Goal: Communication & Community: Answer question/provide support

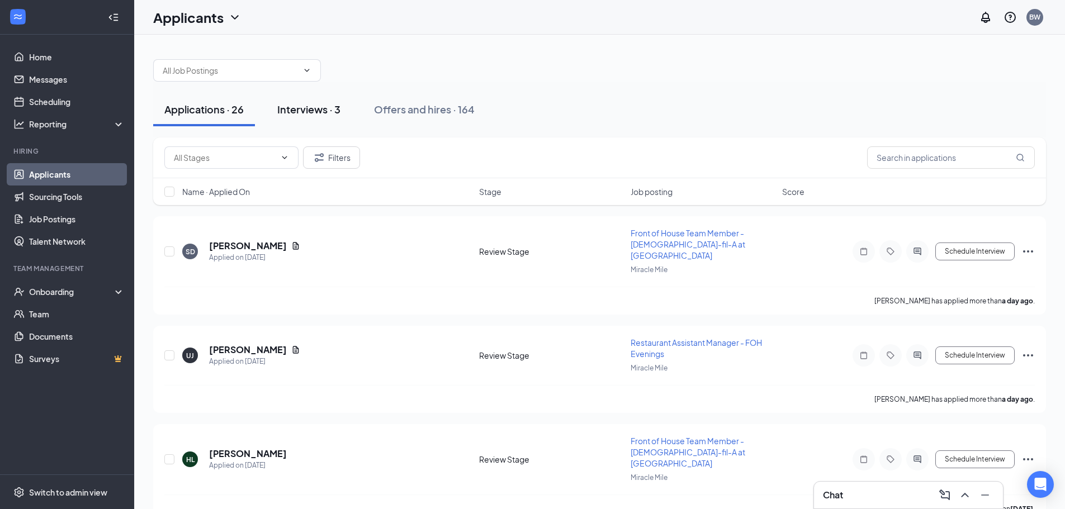
click at [315, 110] on div "Interviews · 3" at bounding box center [308, 109] width 63 height 14
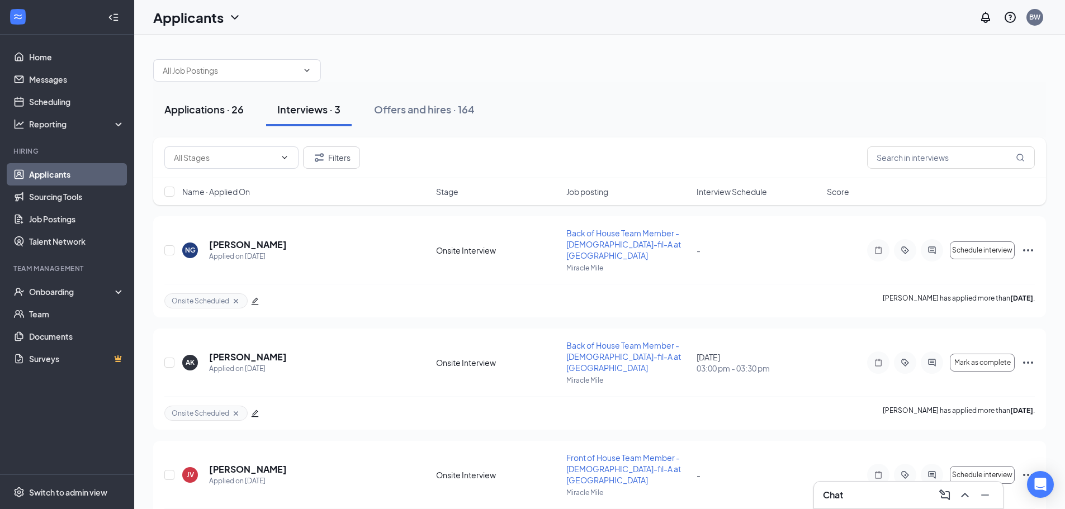
click at [185, 120] on button "Applications · 26" at bounding box center [204, 110] width 102 height 34
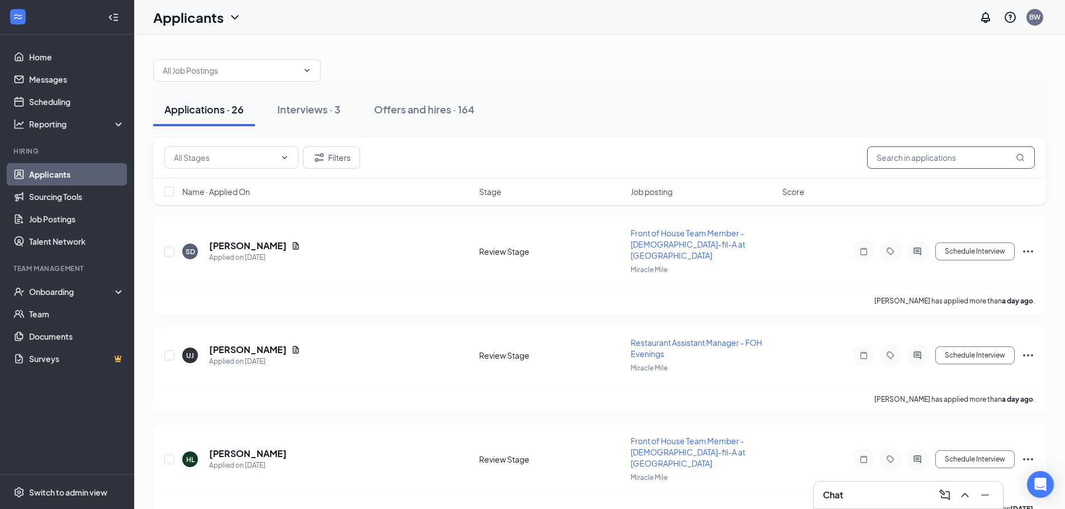
click at [930, 157] on input "text" at bounding box center [951, 157] width 168 height 22
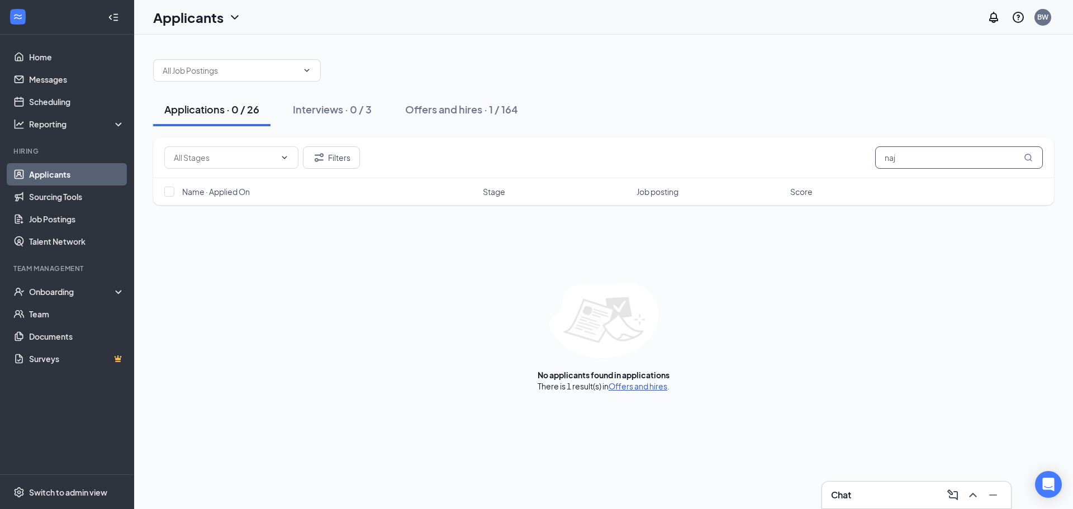
type input "naj"
click at [656, 387] on link "Offers and hires" at bounding box center [638, 386] width 59 height 10
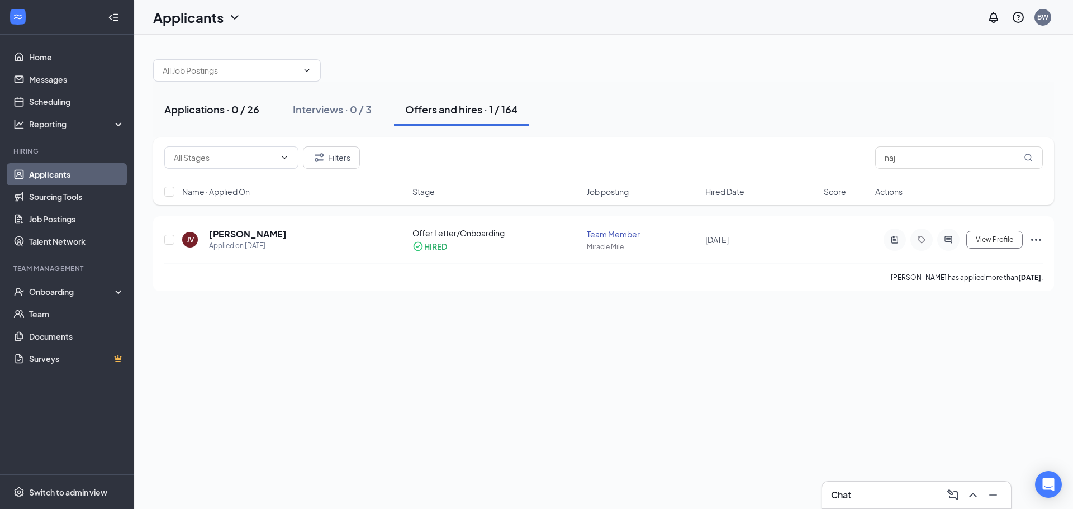
click at [197, 109] on div "Applications · 0 / 26" at bounding box center [211, 109] width 95 height 14
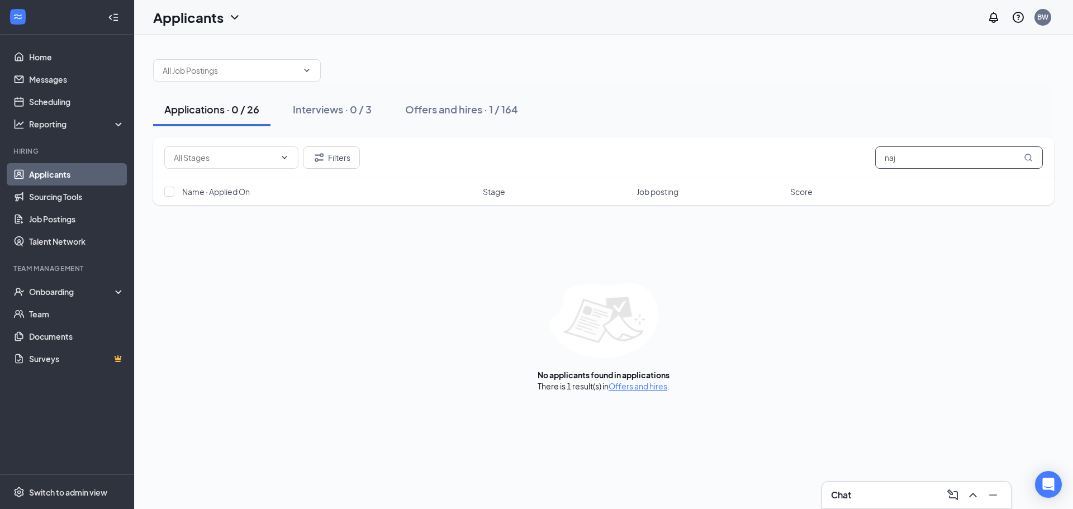
drag, startPoint x: 914, startPoint y: 158, endPoint x: 843, endPoint y: 176, distance: 73.2
click at [843, 176] on div "Filters naj" at bounding box center [603, 157] width 901 height 41
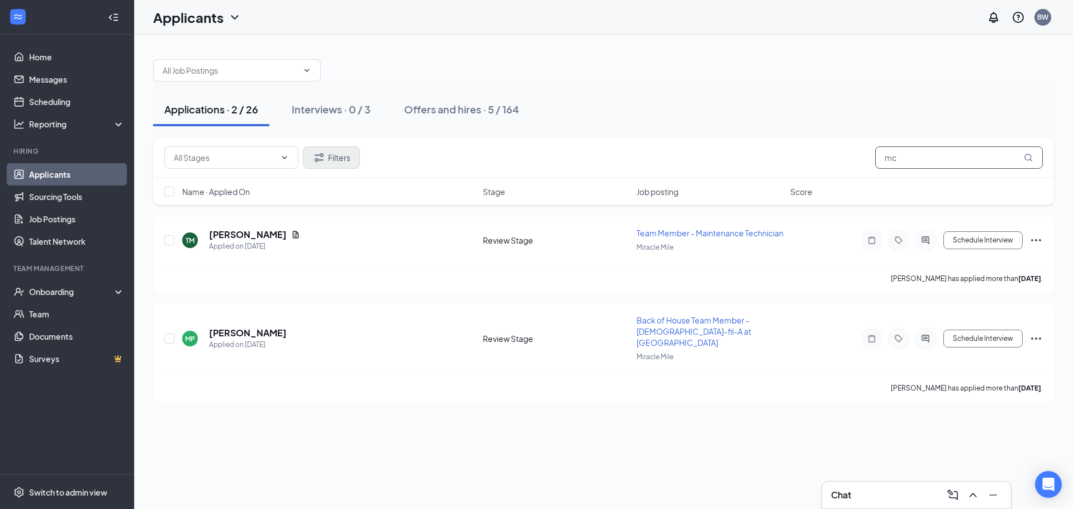
type input "mc"
click at [331, 155] on button "Filters" at bounding box center [331, 157] width 57 height 22
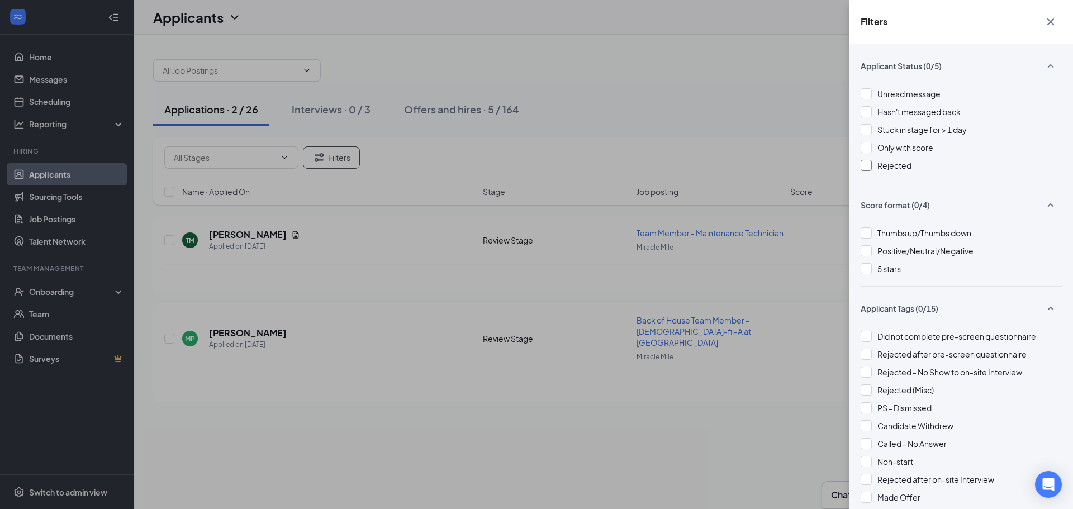
click at [882, 165] on span "Rejected" at bounding box center [895, 165] width 34 height 10
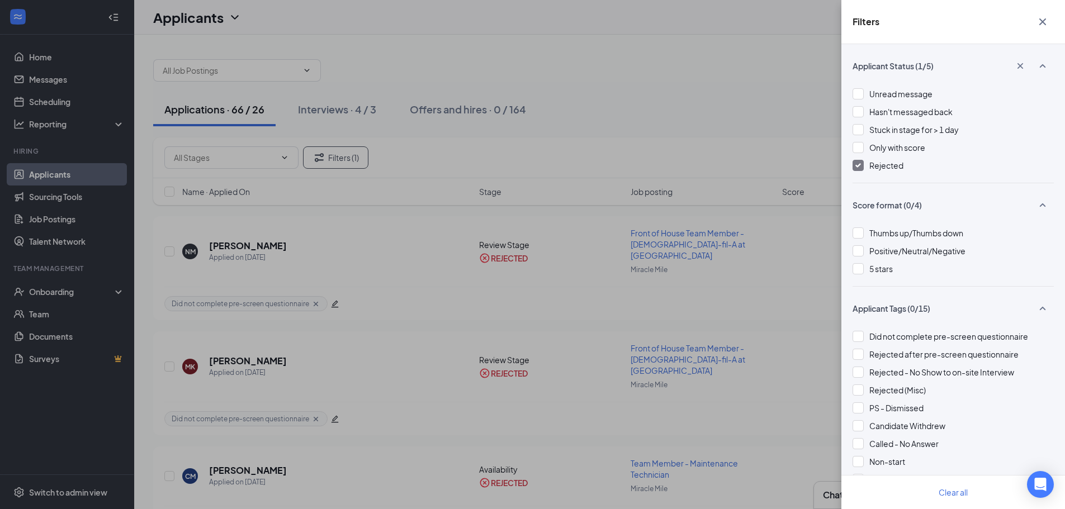
click at [1043, 21] on icon "Cross" at bounding box center [1042, 21] width 7 height 7
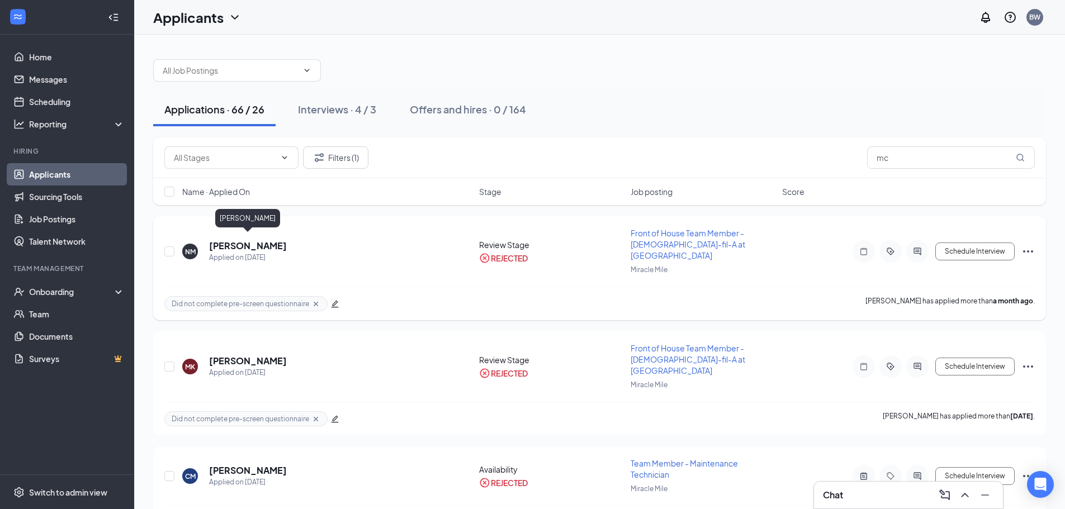
click at [259, 241] on h5 "[PERSON_NAME]" at bounding box center [248, 246] width 78 height 12
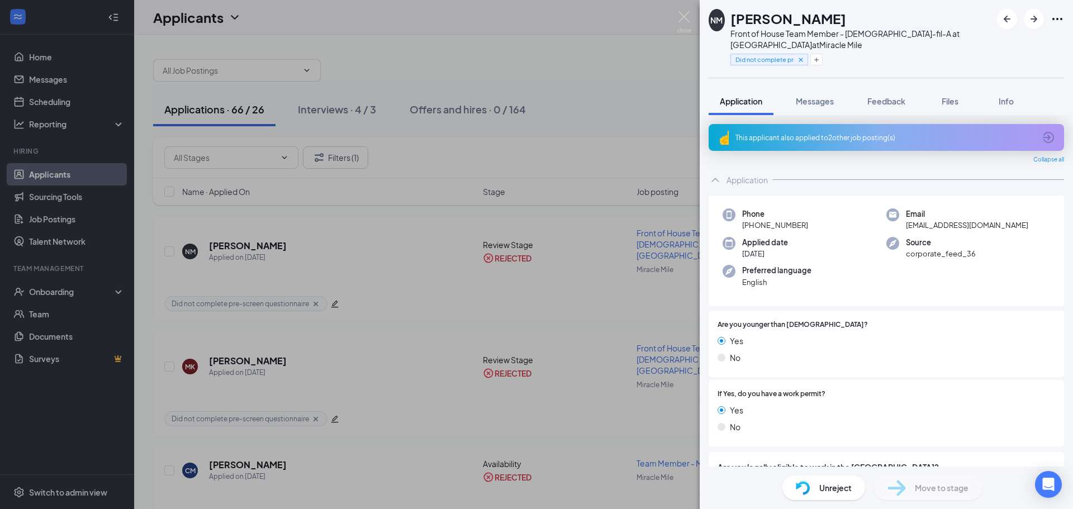
click at [843, 136] on div "This applicant also applied to 2 other job posting(s)" at bounding box center [886, 138] width 300 height 10
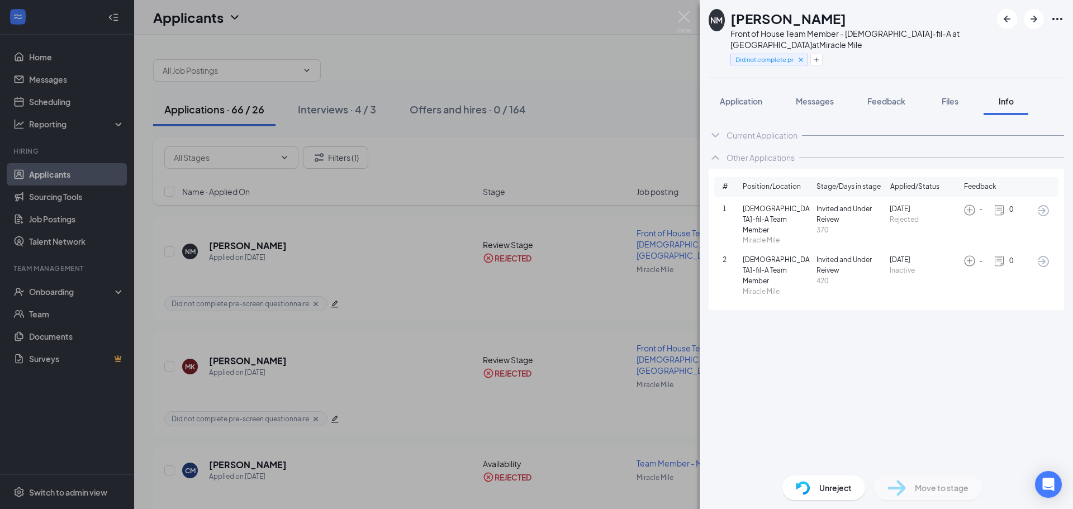
click at [776, 135] on div "Current Application" at bounding box center [762, 135] width 71 height 11
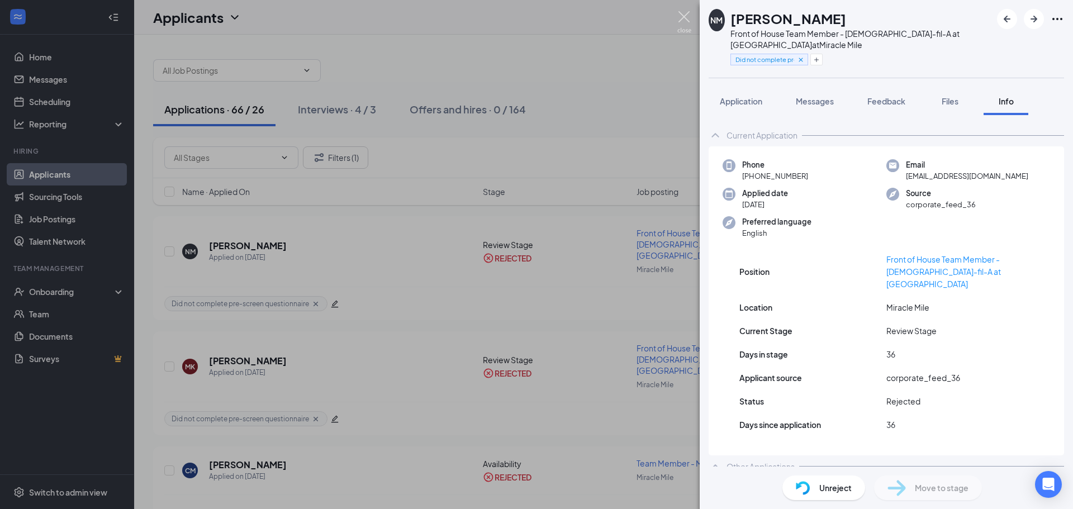
click at [687, 13] on img at bounding box center [684, 22] width 14 height 22
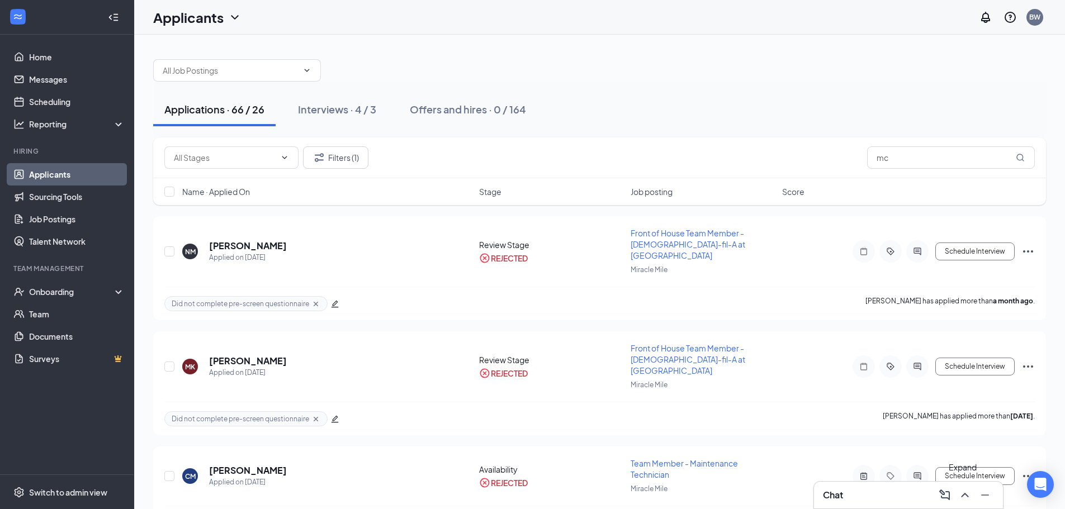
click at [965, 497] on icon "ChevronUp" at bounding box center [964, 495] width 13 height 13
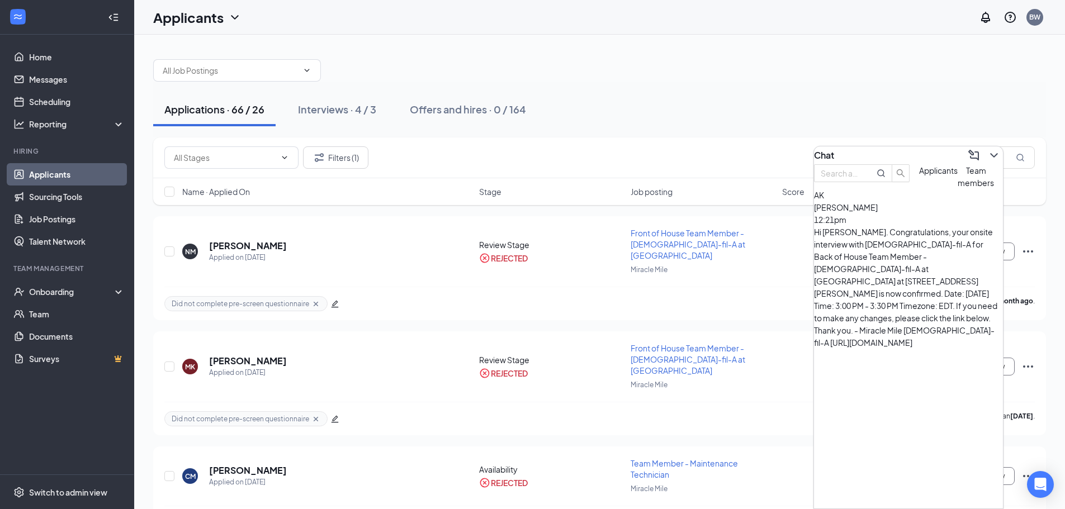
click at [957, 188] on span "Team members" at bounding box center [975, 176] width 36 height 22
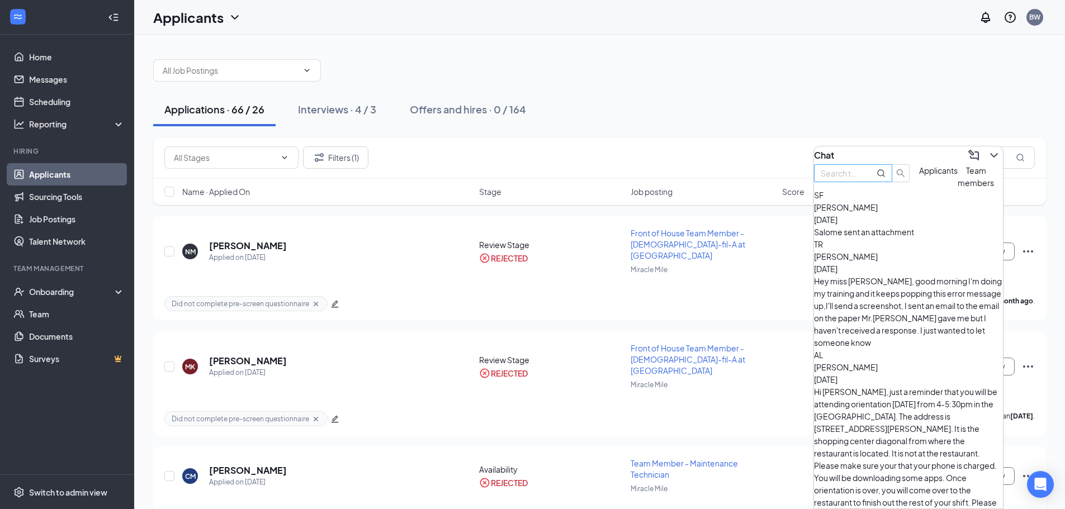
click at [861, 179] on input "text" at bounding box center [841, 173] width 40 height 12
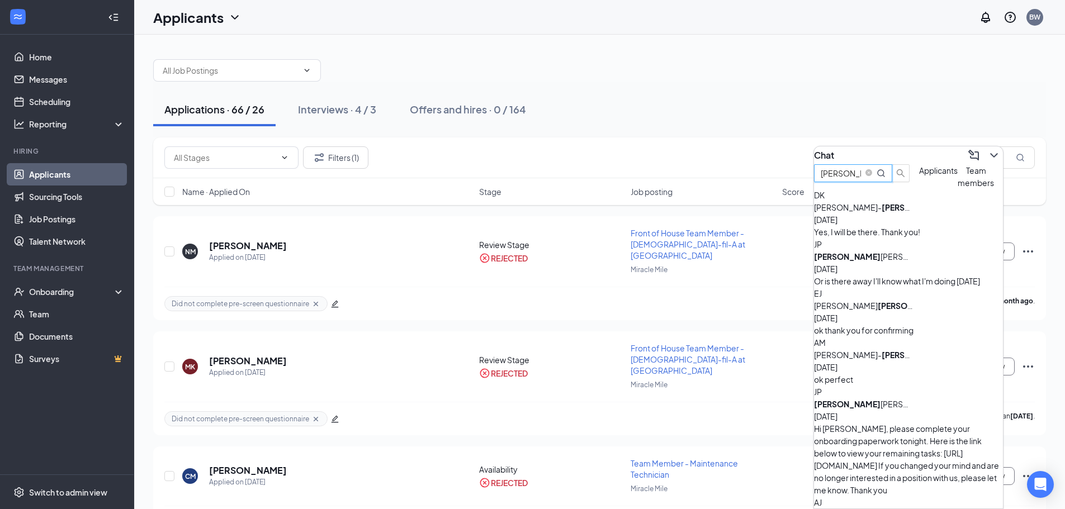
type input "[PERSON_NAME]"
click at [907, 398] on div "[PERSON_NAME] [PERSON_NAME]" at bounding box center [864, 404] width 101 height 12
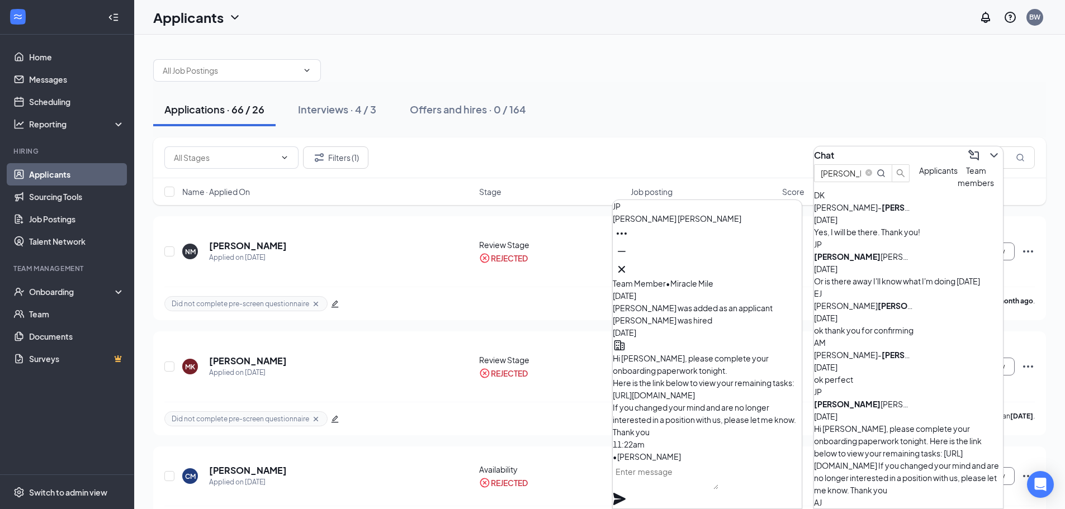
click at [663, 486] on textarea at bounding box center [666, 476] width 106 height 27
click at [628, 264] on icon "Cross" at bounding box center [621, 269] width 13 height 13
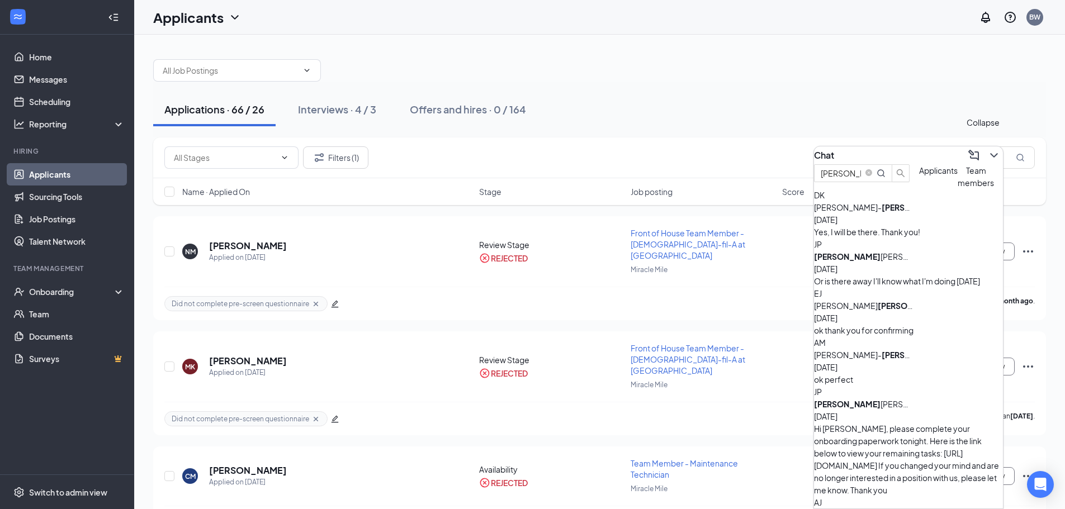
click at [987, 150] on icon "ChevronDown" at bounding box center [993, 155] width 13 height 13
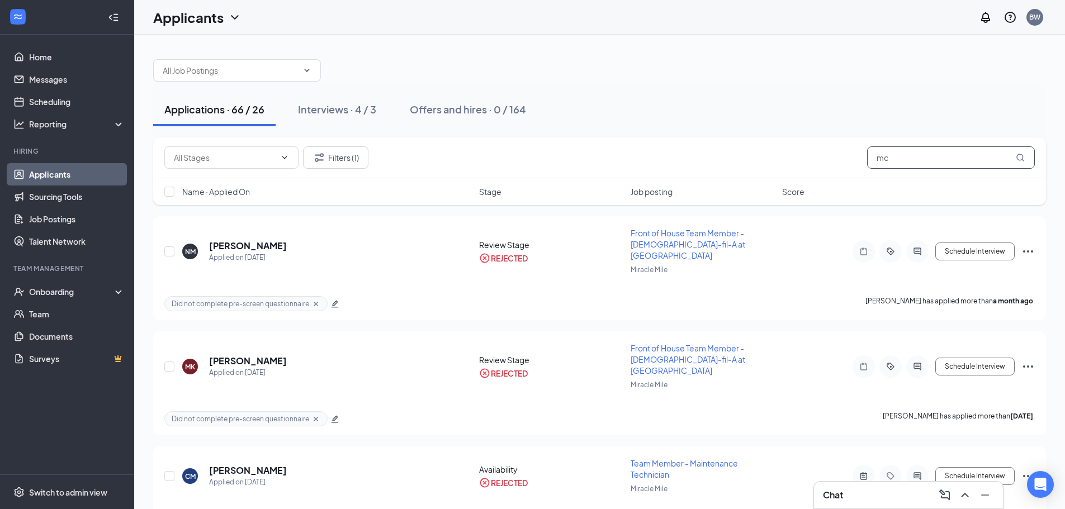
click at [958, 160] on input "mc" at bounding box center [951, 157] width 168 height 22
drag, startPoint x: 909, startPoint y: 159, endPoint x: 818, endPoint y: 158, distance: 91.1
click at [818, 158] on div "Filters (1) mc" at bounding box center [599, 157] width 870 height 22
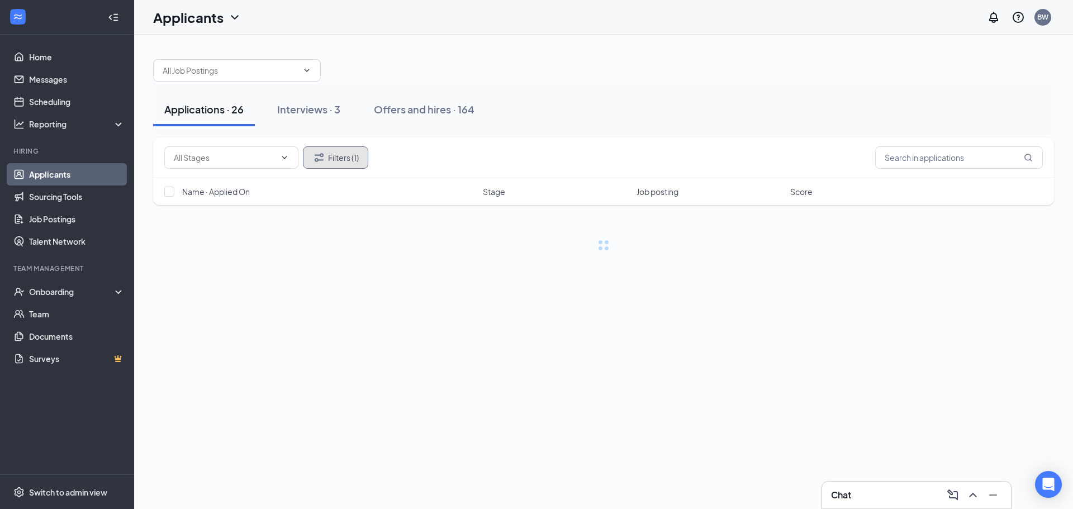
click at [340, 153] on button "Filters (1)" at bounding box center [335, 157] width 65 height 22
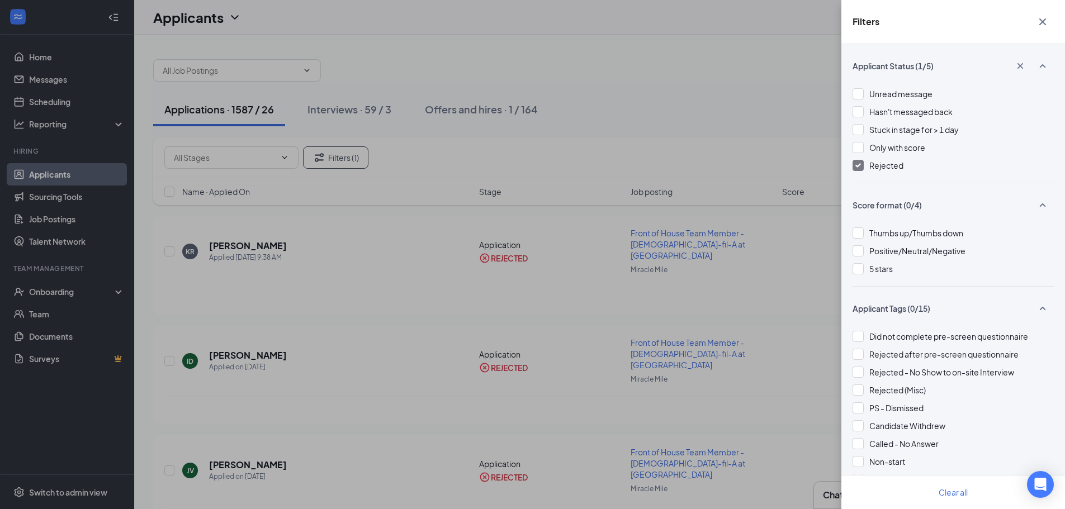
click at [857, 165] on img at bounding box center [858, 165] width 6 height 4
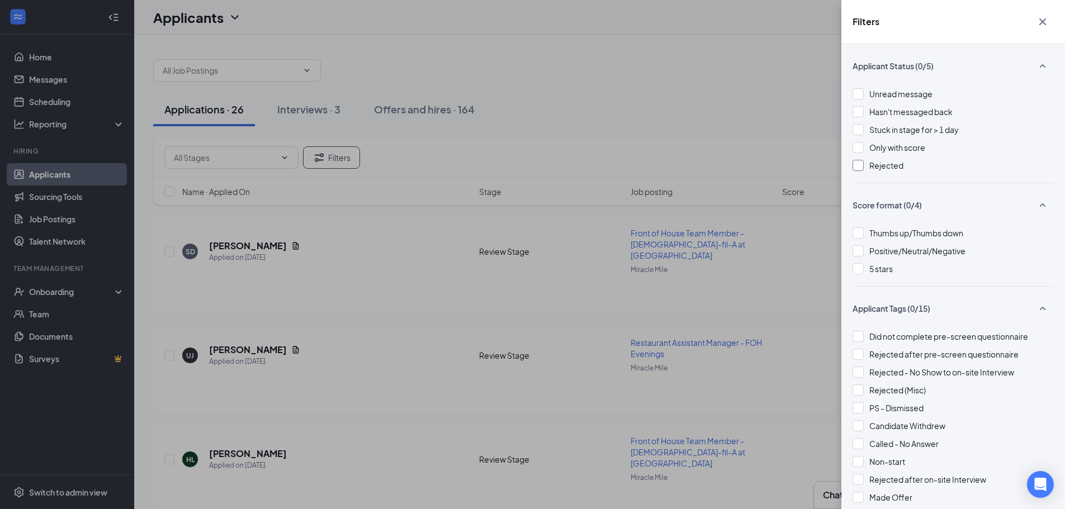
click at [1044, 20] on icon "Cross" at bounding box center [1042, 21] width 7 height 7
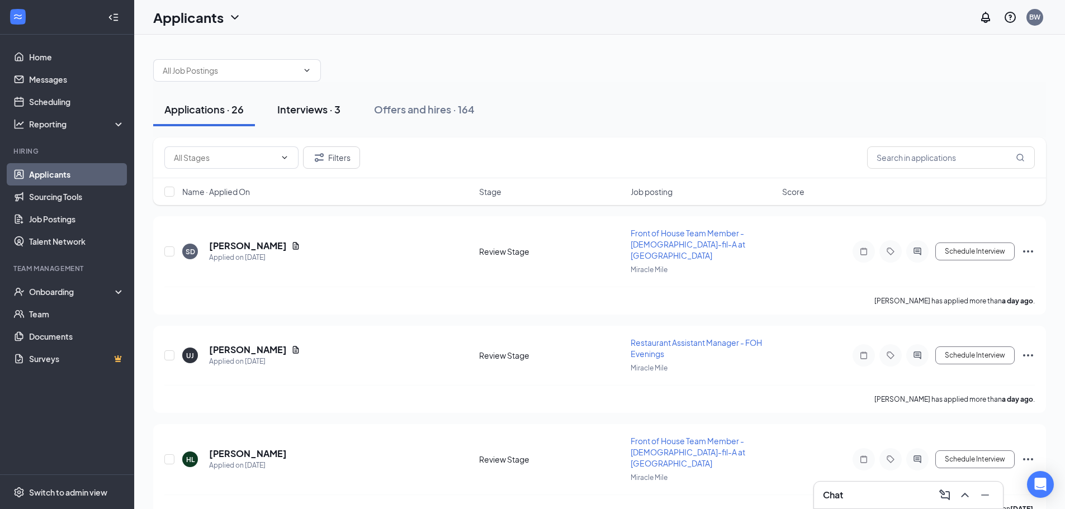
click at [323, 108] on div "Interviews · 3" at bounding box center [308, 109] width 63 height 14
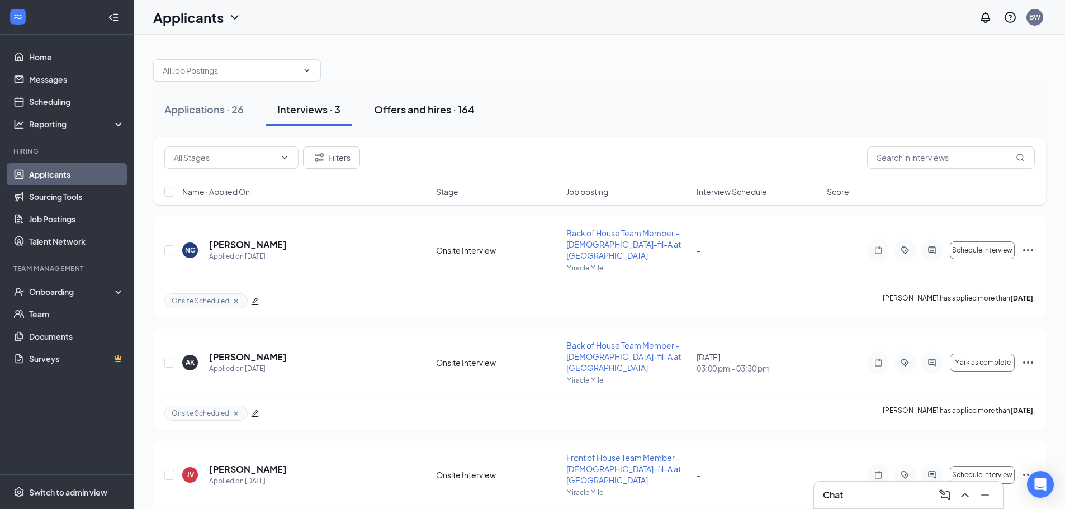
click at [420, 111] on div "Offers and hires · 164" at bounding box center [424, 109] width 101 height 14
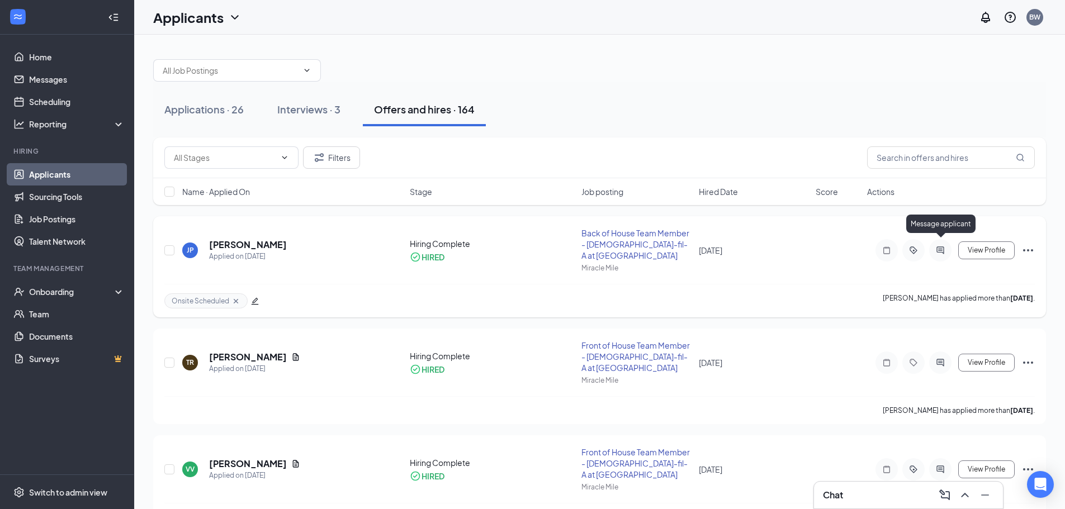
click at [941, 246] on icon "ActiveChat" at bounding box center [939, 250] width 13 height 9
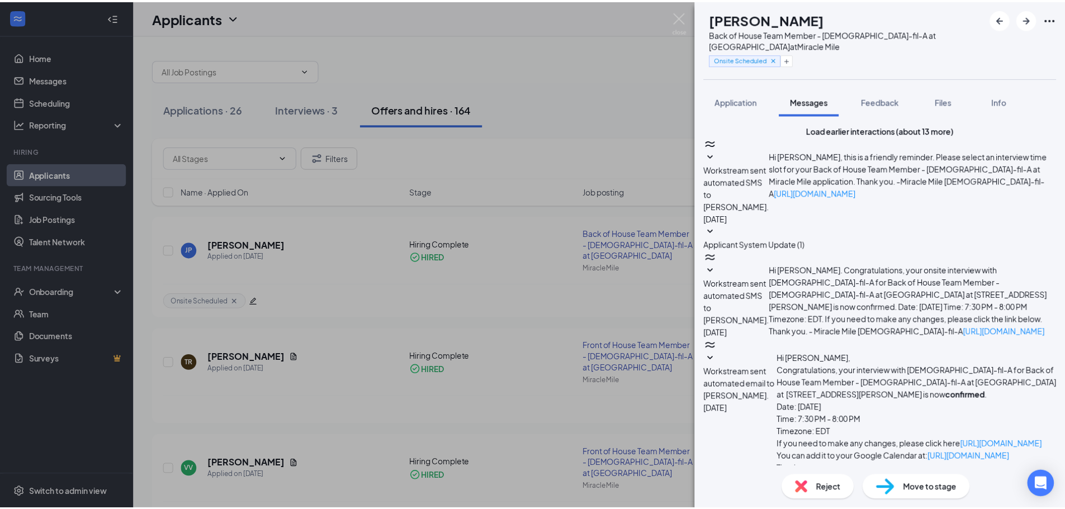
scroll to position [188, 0]
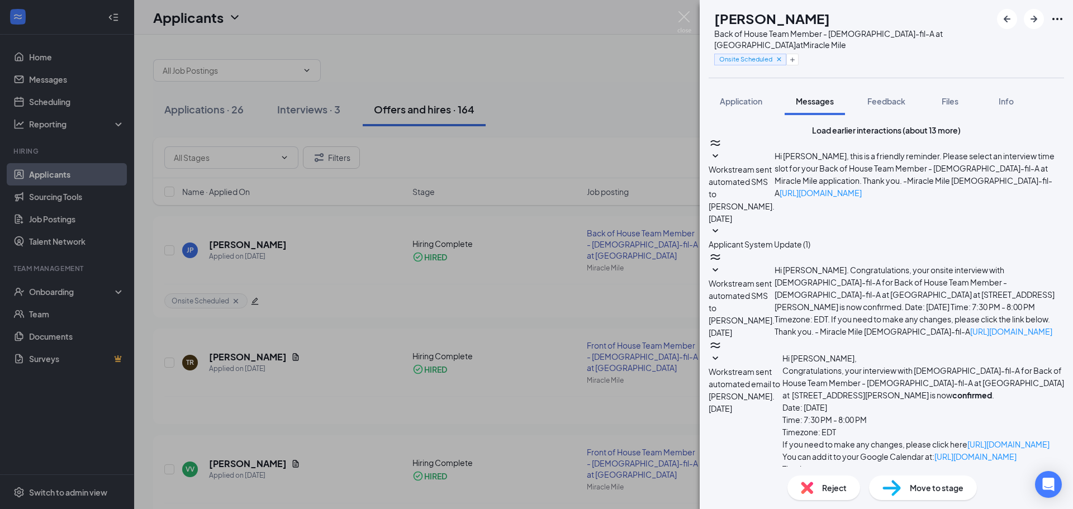
type textarea "H"
click at [686, 16] on img at bounding box center [684, 22] width 14 height 22
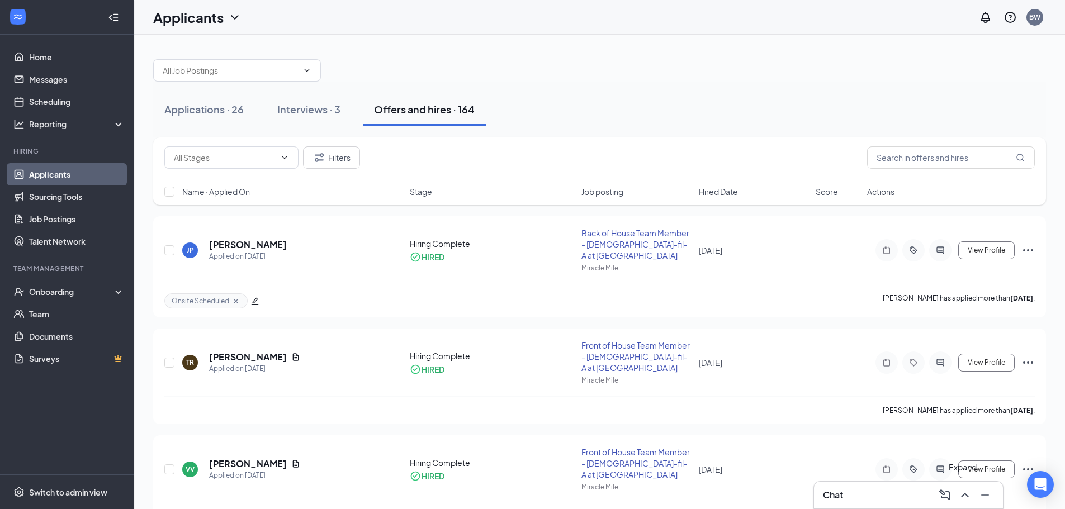
click at [962, 500] on icon "ChevronUp" at bounding box center [964, 495] width 13 height 13
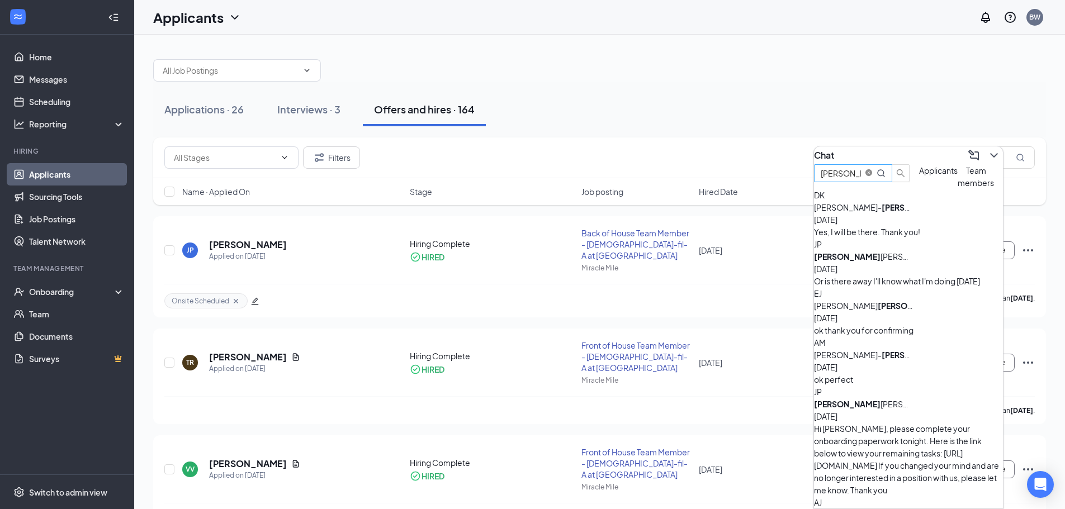
click at [872, 176] on icon "close-circle" at bounding box center [868, 172] width 7 height 7
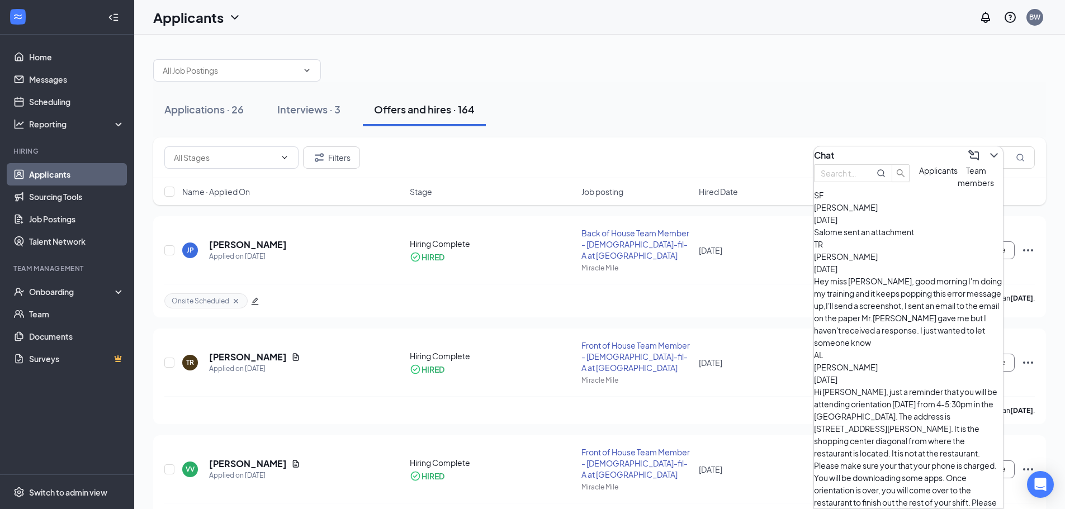
click at [897, 386] on div "Hi [PERSON_NAME], just a reminder that you will be attending orientation [DATE]…" at bounding box center [908, 453] width 189 height 135
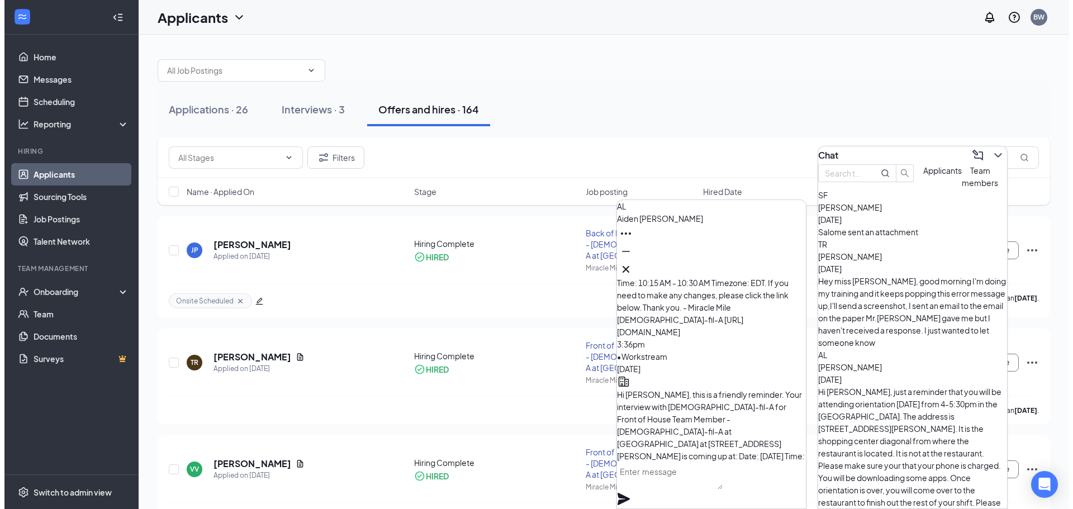
scroll to position [-1192, 0]
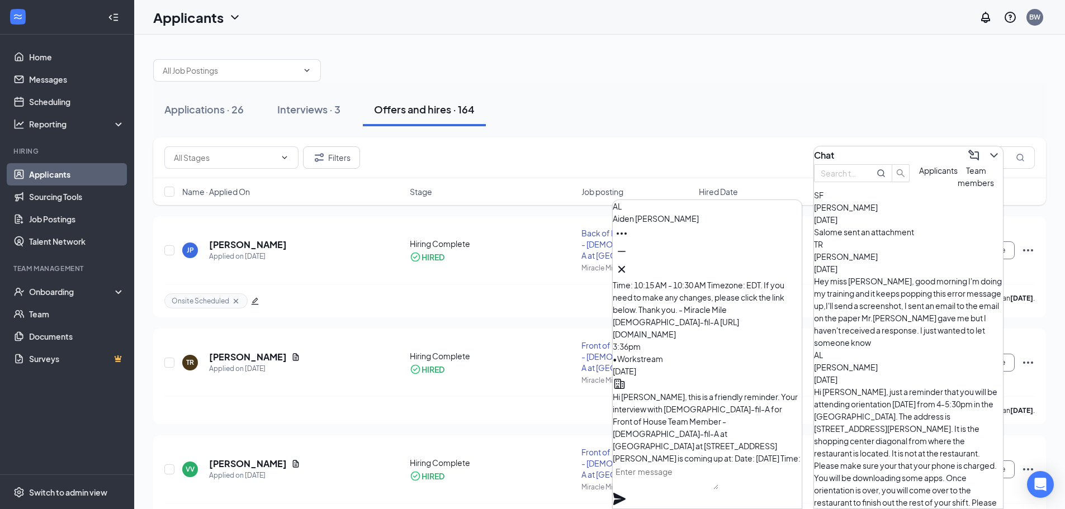
drag, startPoint x: 641, startPoint y: 334, endPoint x: 742, endPoint y: 435, distance: 143.5
copy span "Thank you for completing your onboarding paperwork. I need to scan your work pe…"
click at [628, 264] on icon "Cross" at bounding box center [621, 269] width 13 height 13
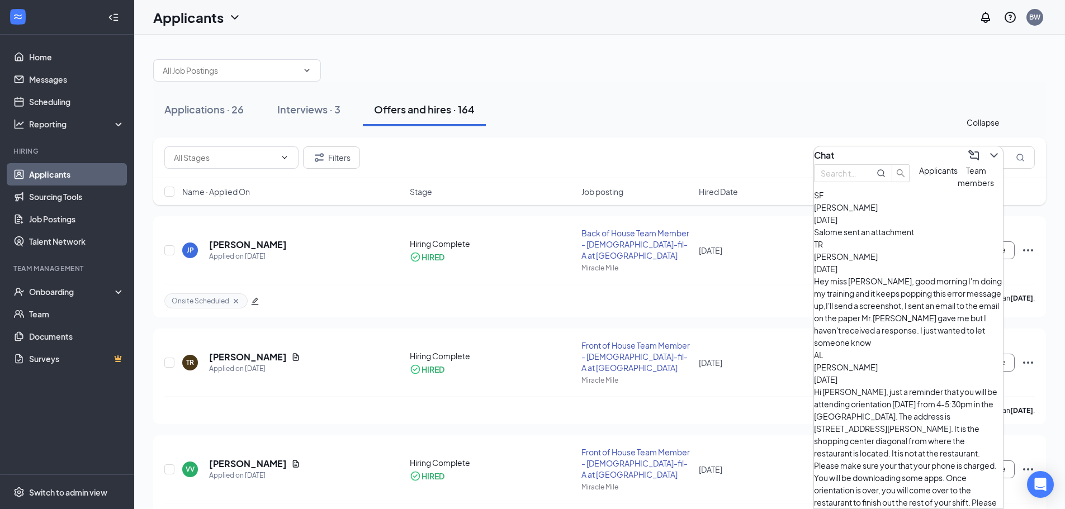
click at [987, 157] on icon "ChevronDown" at bounding box center [993, 155] width 13 height 13
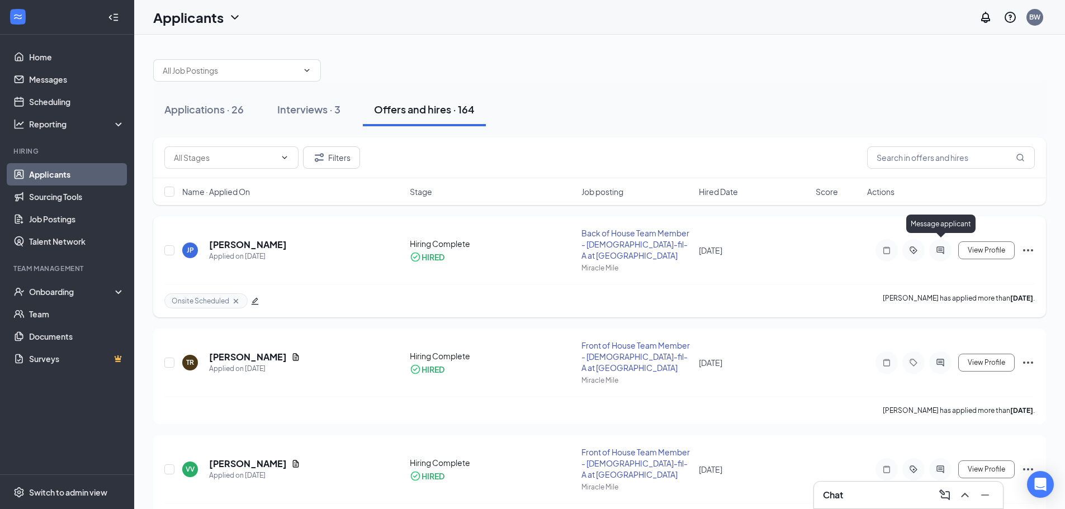
click at [939, 246] on icon "ActiveChat" at bounding box center [939, 249] width 7 height 7
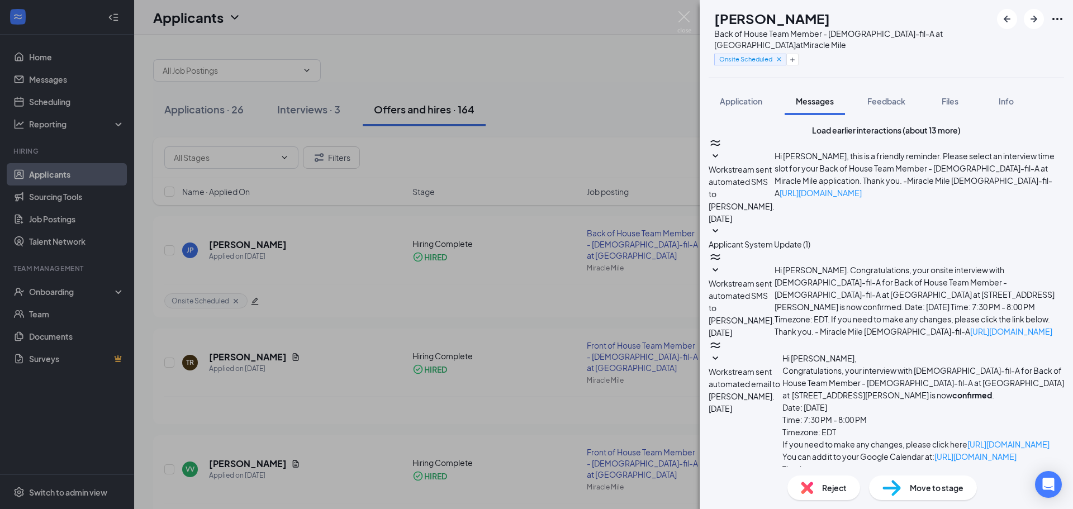
scroll to position [188, 0]
paste textarea "Thank you for completing your onboarding paperwork. I need to scan your work pe…"
type textarea "Thank you for completing your onboarding paperwork. I need to scan your work pe…"
checkbox input "true"
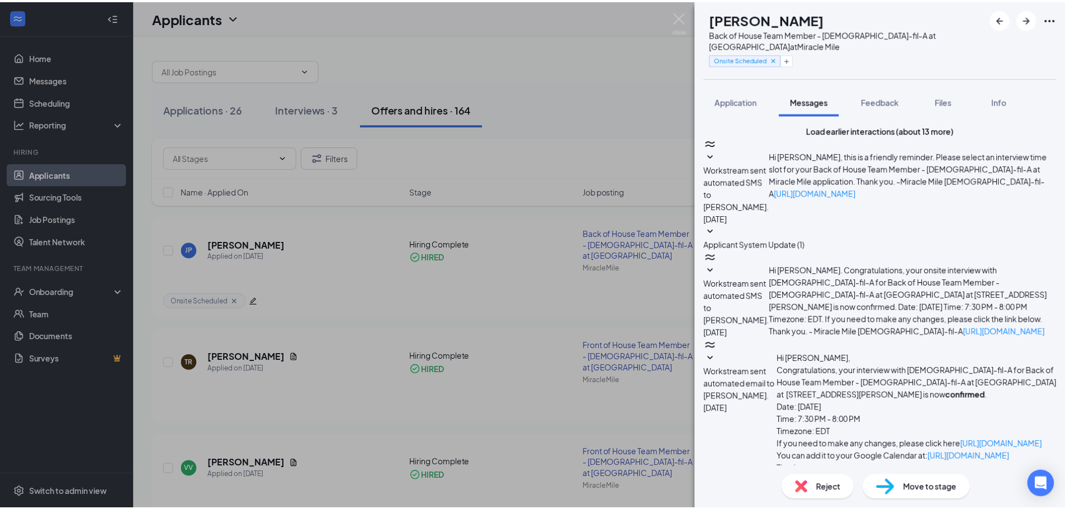
scroll to position [305, 0]
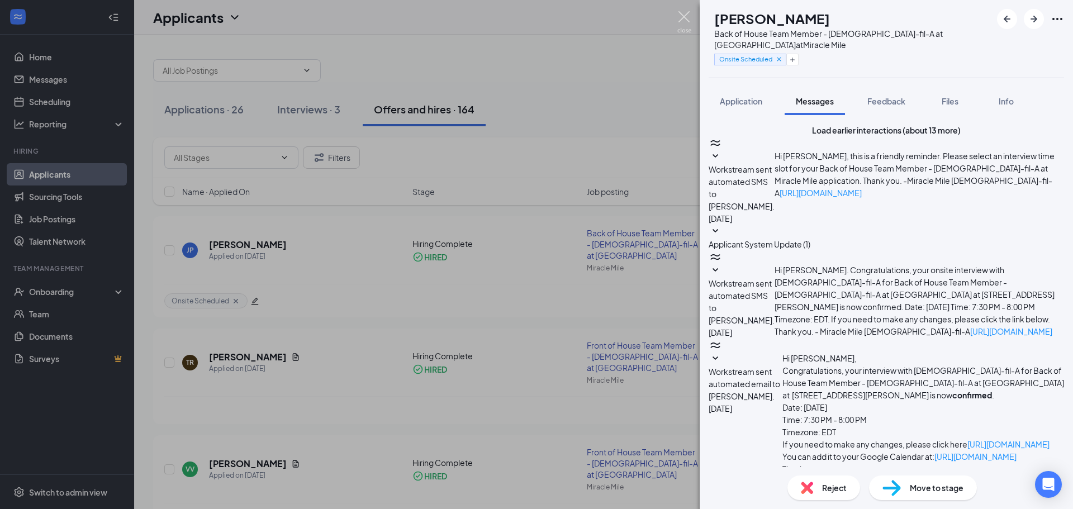
click at [685, 16] on img at bounding box center [684, 22] width 14 height 22
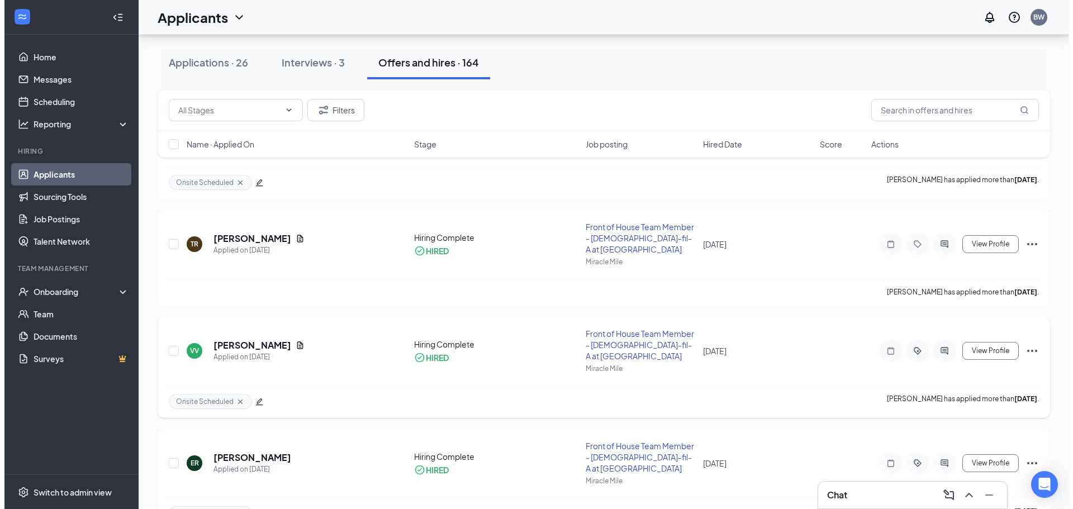
scroll to position [224, 0]
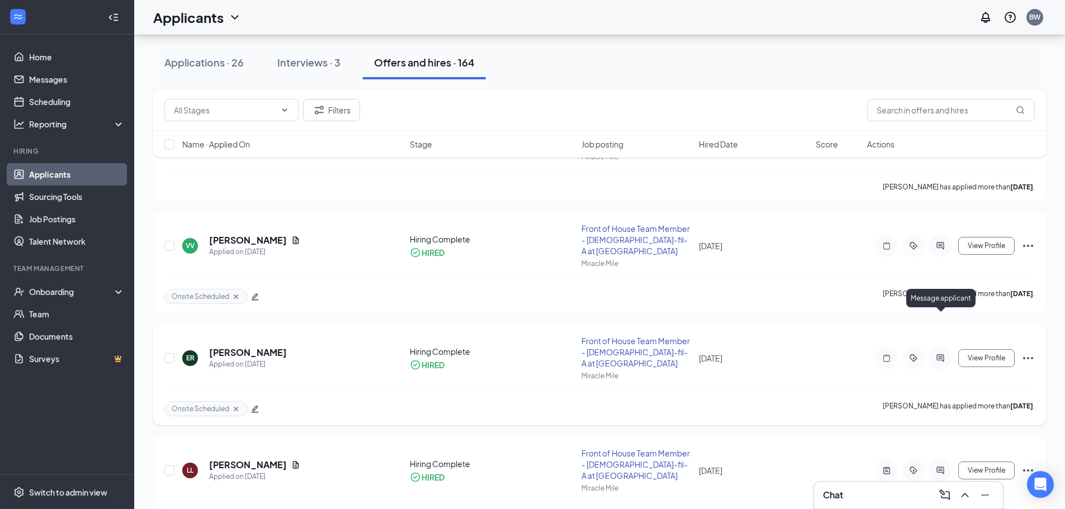
click at [937, 354] on icon "ActiveChat" at bounding box center [939, 358] width 13 height 9
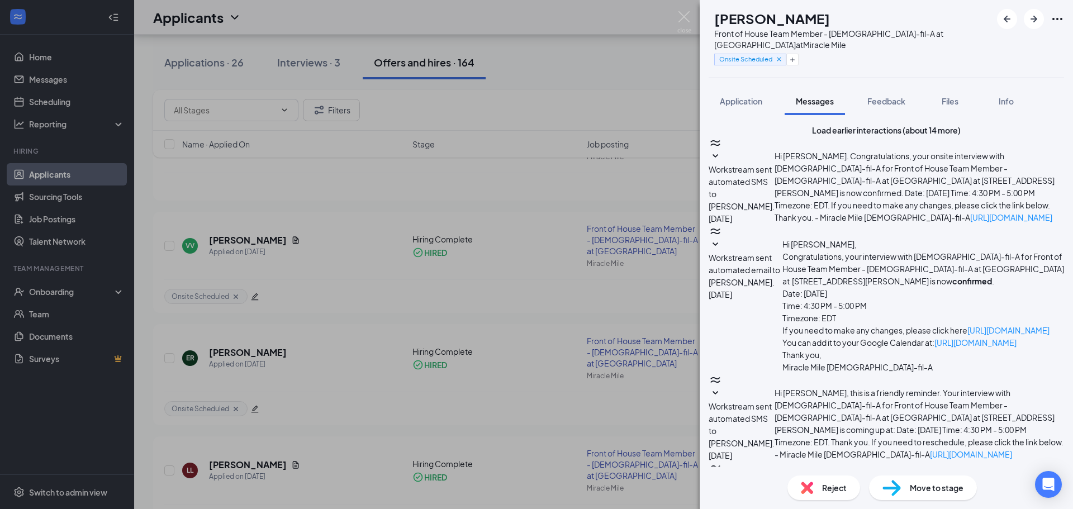
scroll to position [208, 0]
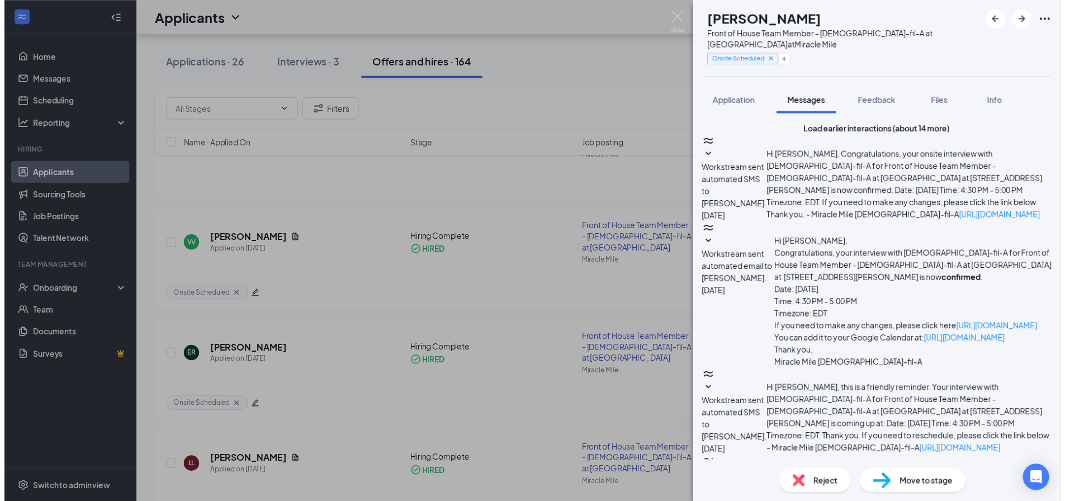
scroll to position [418, 0]
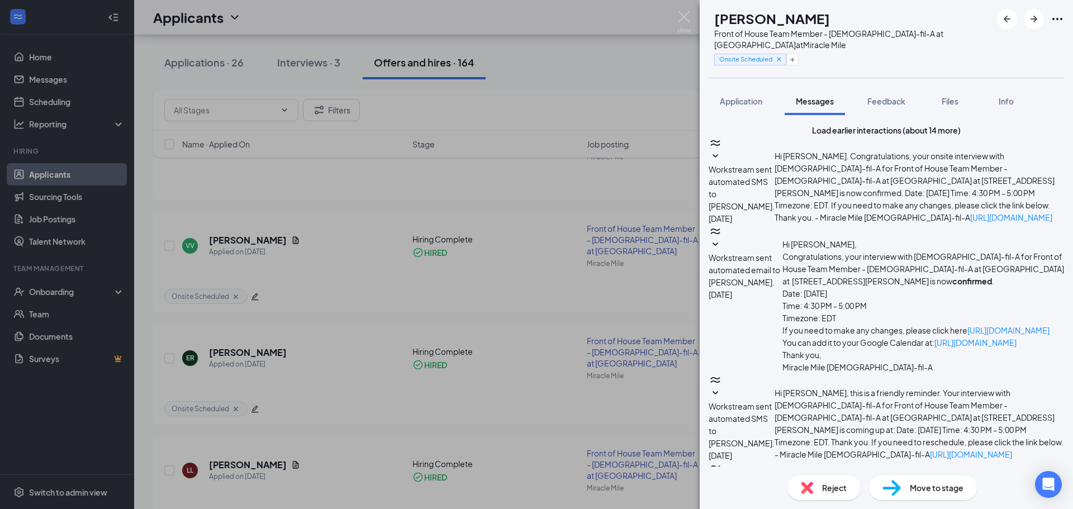
checkbox input "true"
type textarea "Hi [PERSON_NAME], i am just following up"
drag, startPoint x: 854, startPoint y: 375, endPoint x: 704, endPoint y: 385, distance: 149.5
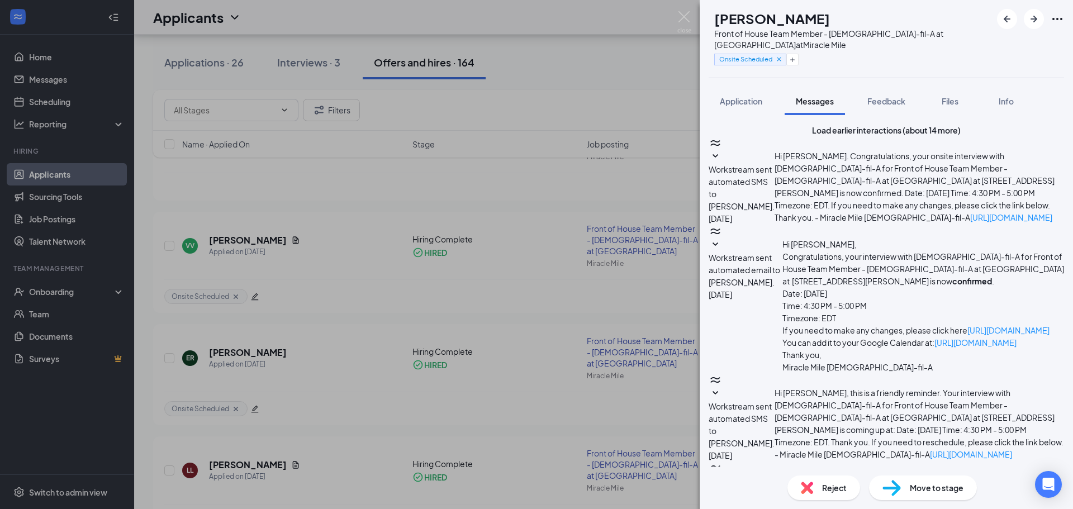
click at [706, 385] on div "Load earlier interactions (about 14 more) Workstream sent automated SMS to [PER…" at bounding box center [886, 291] width 373 height 352
click at [685, 15] on img at bounding box center [684, 22] width 14 height 22
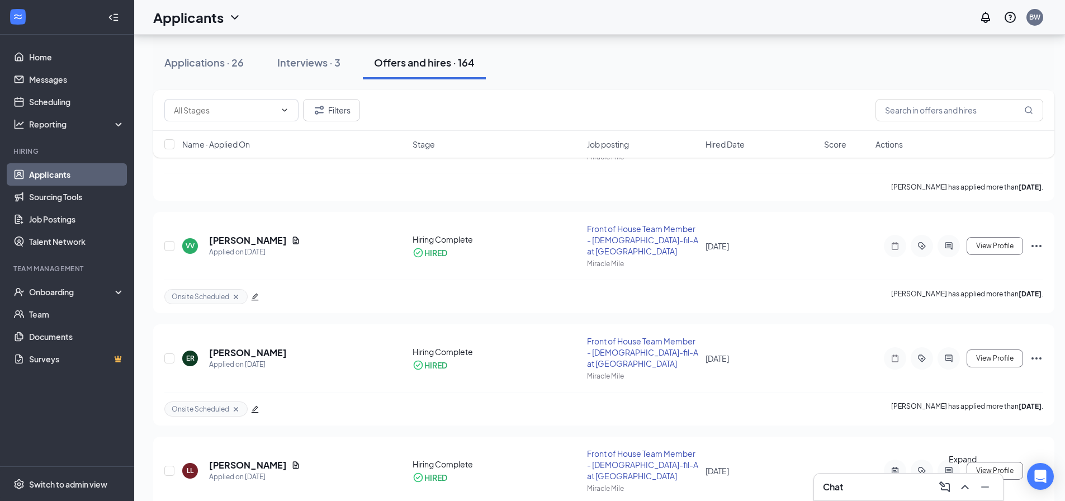
click at [962, 486] on icon "ChevronUp" at bounding box center [964, 486] width 13 height 13
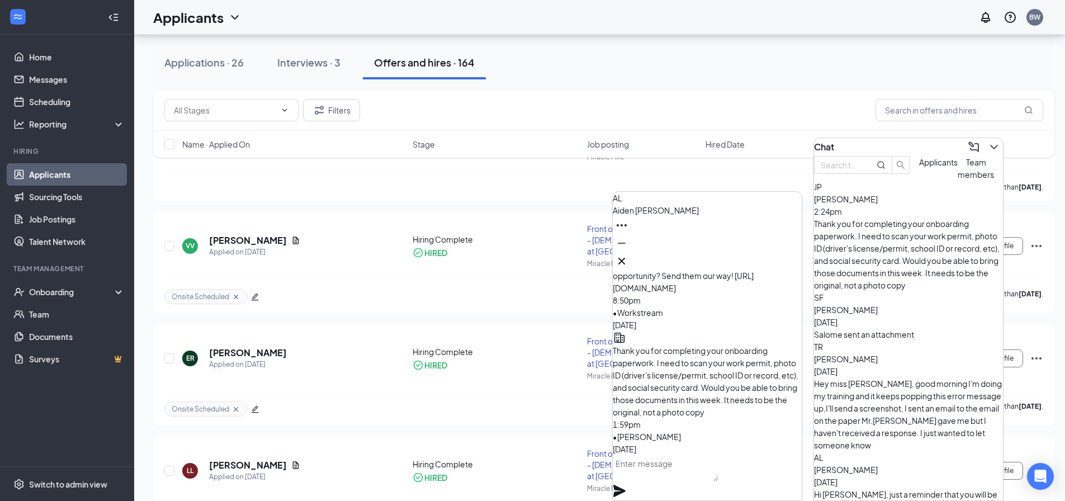
scroll to position [-894, 0]
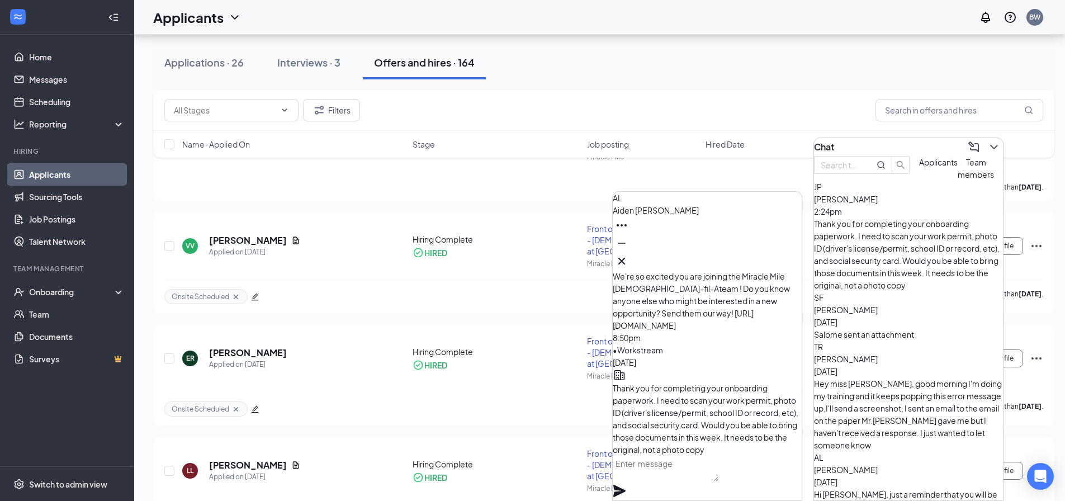
drag, startPoint x: 642, startPoint y: 304, endPoint x: 708, endPoint y: 391, distance: 109.3
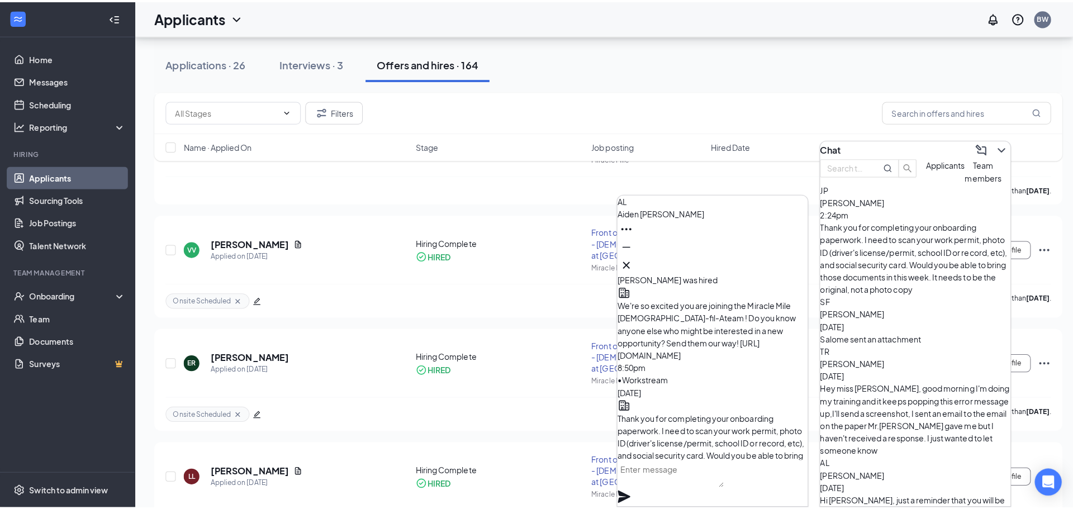
scroll to position [-913, 0]
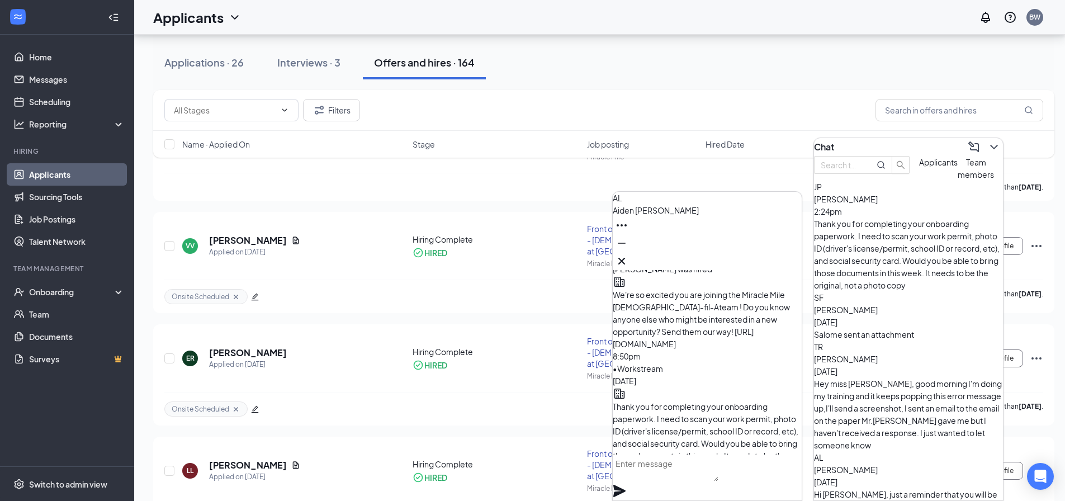
drag, startPoint x: 640, startPoint y: 324, endPoint x: 742, endPoint y: 383, distance: 117.7
copy span "Hi [PERSON_NAME], I am following up on my message to you [DATE] in case you did…"
click at [628, 259] on icon "Cross" at bounding box center [621, 260] width 13 height 13
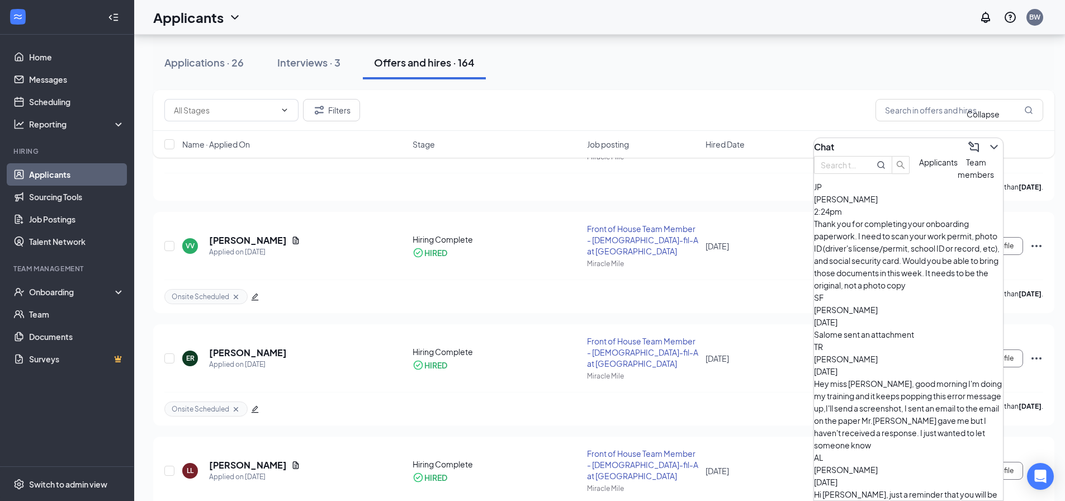
click at [987, 144] on icon "ChevronDown" at bounding box center [993, 146] width 13 height 13
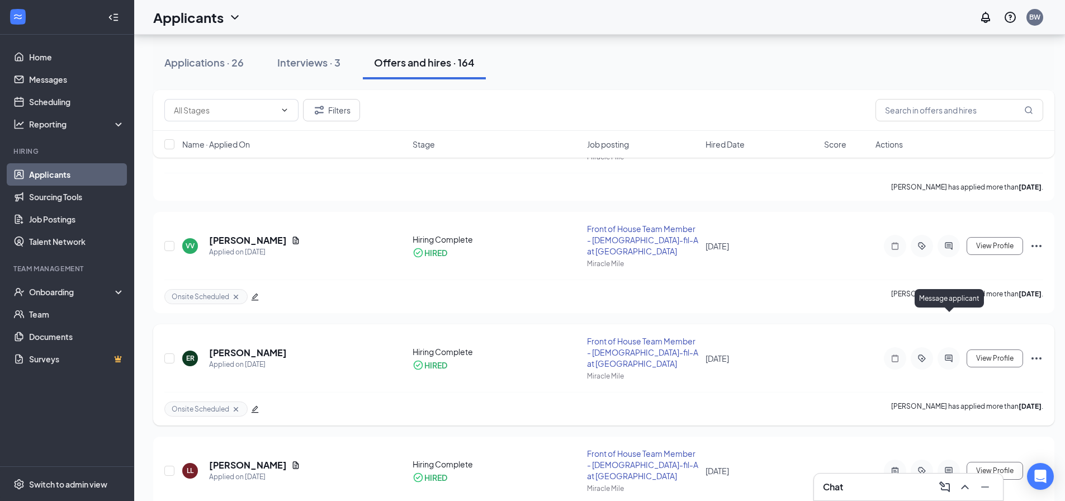
click at [949, 354] on icon "ActiveChat" at bounding box center [948, 357] width 7 height 7
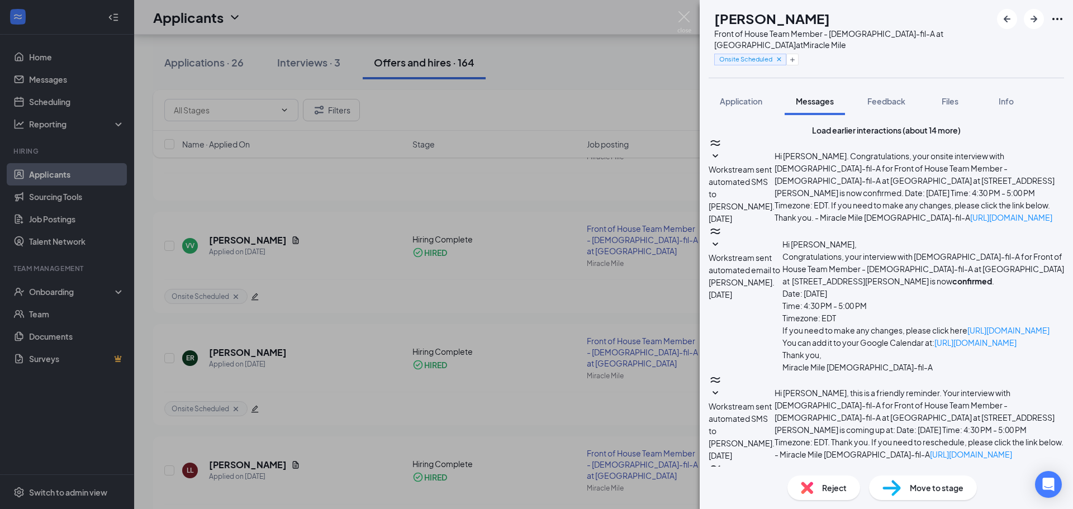
scroll to position [208, 0]
paste textarea "Hi [PERSON_NAME], I am following up on my message to you [DATE] in case you did…"
drag, startPoint x: 916, startPoint y: 375, endPoint x: 951, endPoint y: 378, distance: 35.4
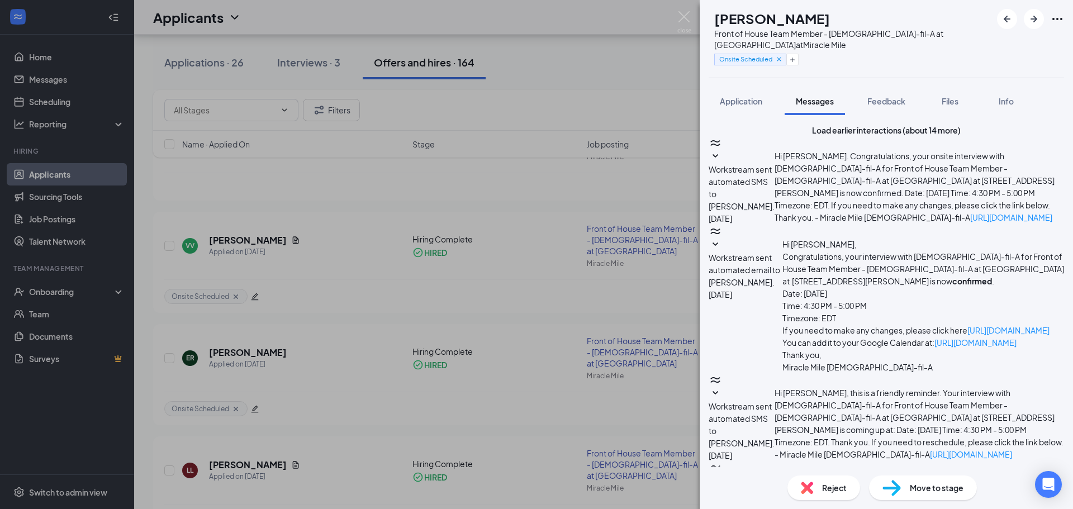
drag, startPoint x: 733, startPoint y: 387, endPoint x: 778, endPoint y: 387, distance: 45.3
drag, startPoint x: 879, startPoint y: 386, endPoint x: 745, endPoint y: 401, distance: 134.4
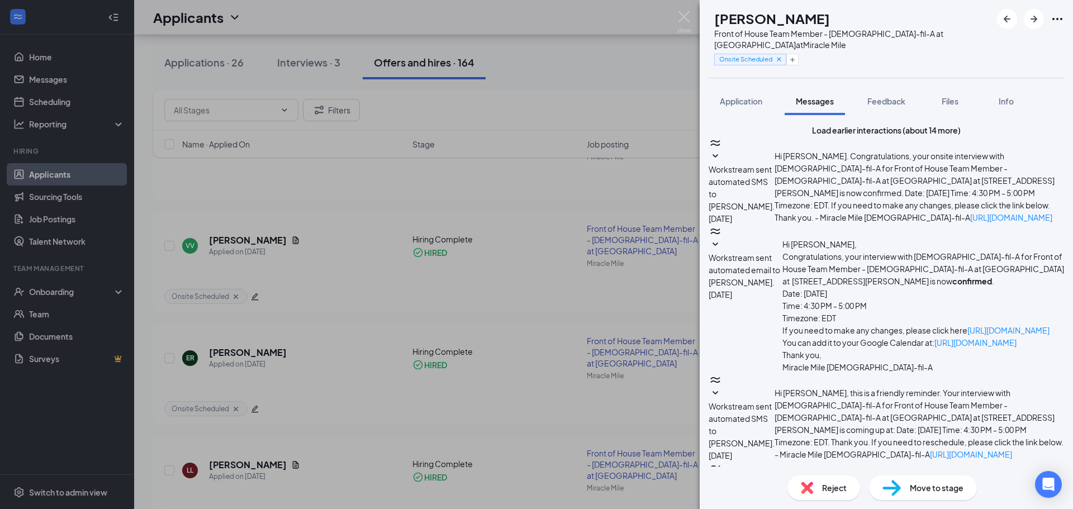
type textarea "Hi [PERSON_NAME], I am following up on my message to you in case you did not se…"
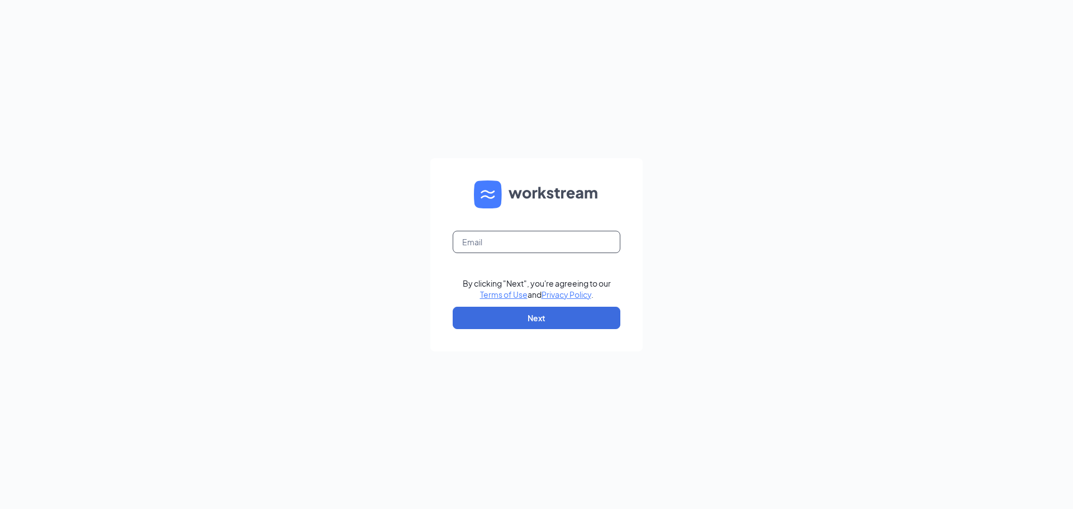
click at [542, 240] on input "text" at bounding box center [537, 242] width 168 height 22
type input "mm.office.adm@gmail.com"
click at [539, 318] on button "Next" at bounding box center [537, 318] width 168 height 22
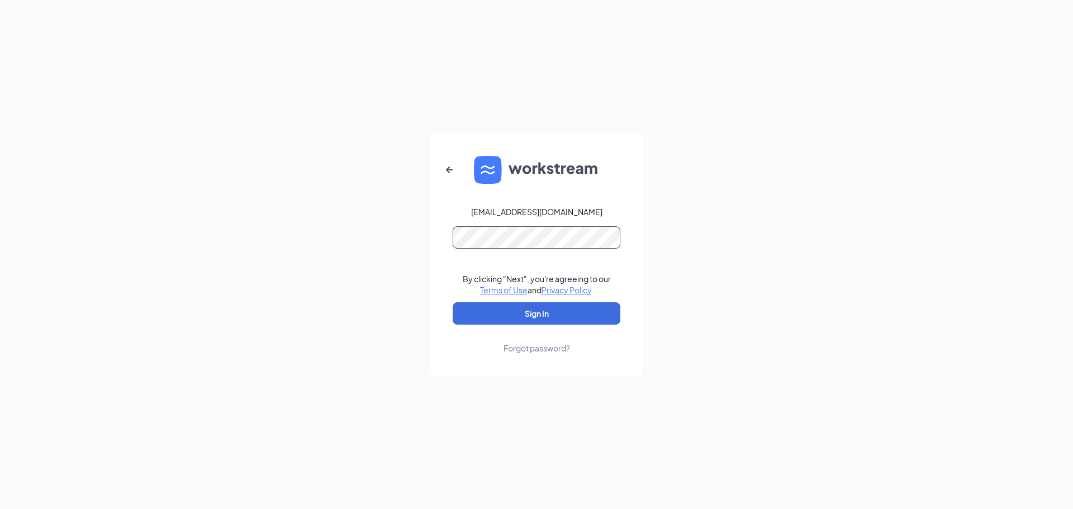
click at [453, 302] on button "Sign In" at bounding box center [537, 313] width 168 height 22
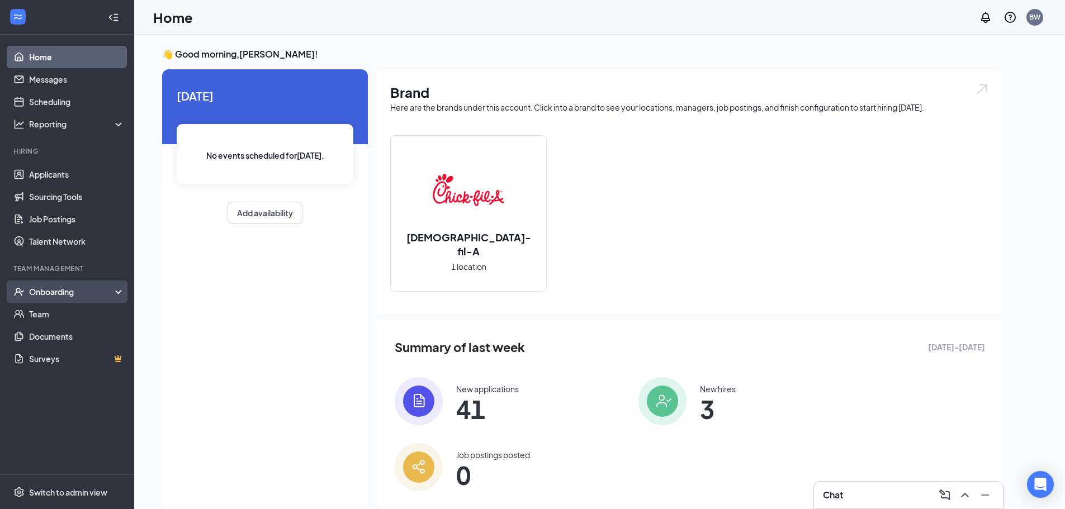
click at [44, 288] on div "Onboarding" at bounding box center [72, 291] width 86 height 11
click at [48, 386] on link "Activity log" at bounding box center [77, 381] width 96 height 22
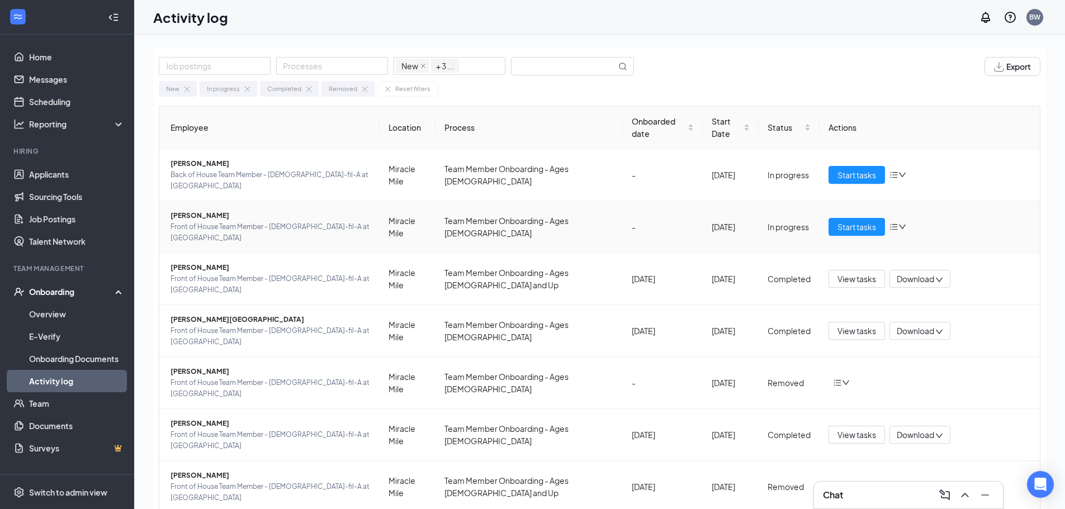
click at [194, 210] on span "[PERSON_NAME]" at bounding box center [270, 215] width 200 height 11
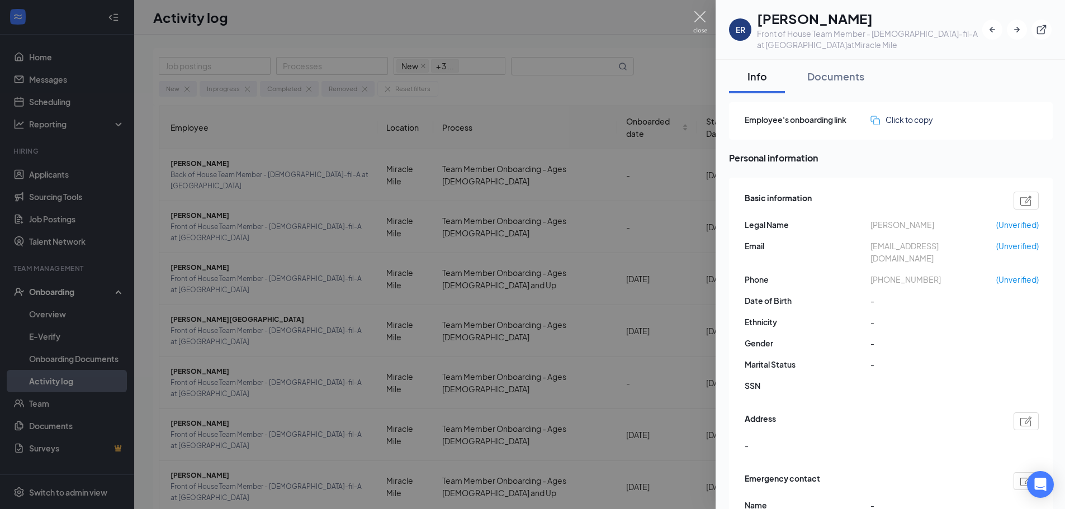
click at [694, 16] on img at bounding box center [700, 22] width 14 height 22
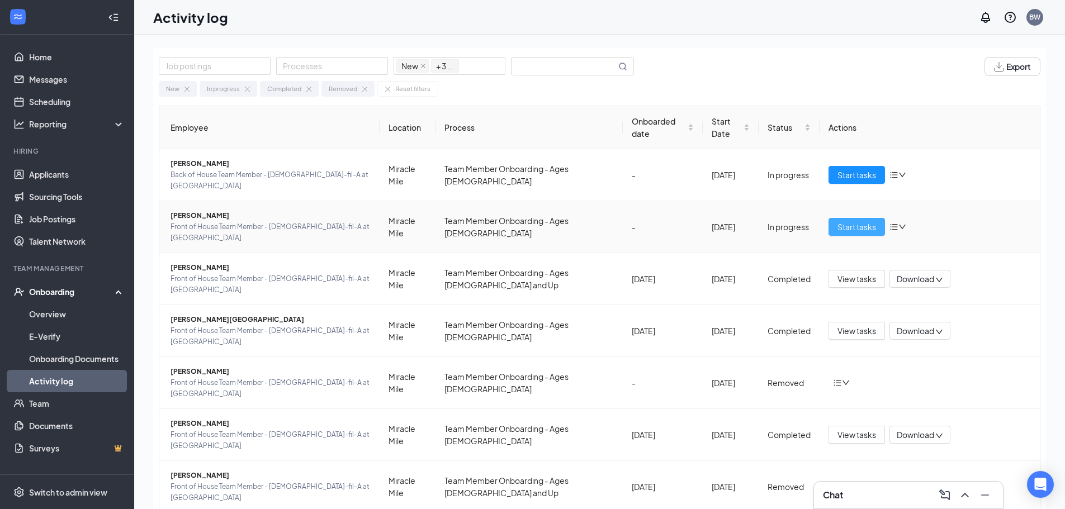
click at [851, 221] on span "Start tasks" at bounding box center [856, 227] width 39 height 12
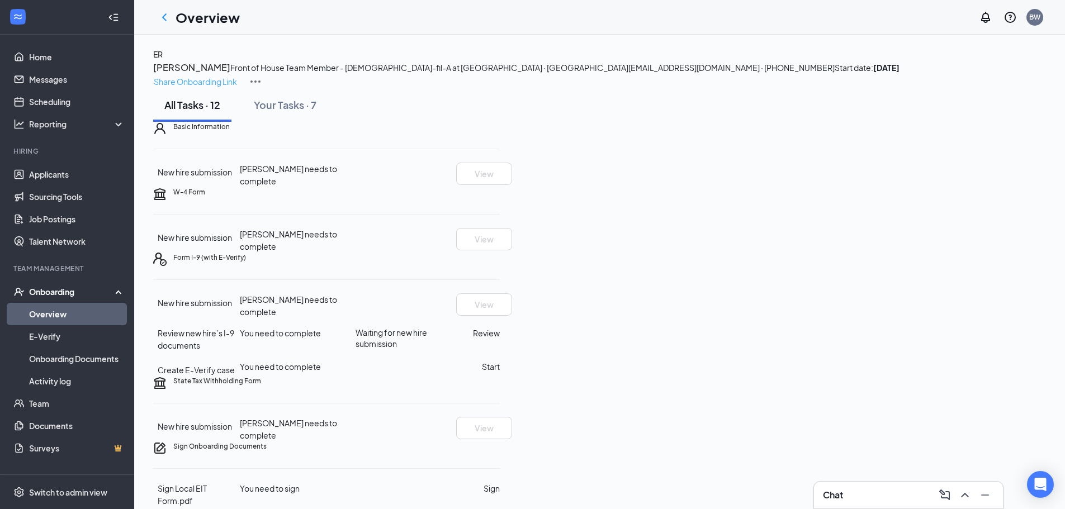
click at [237, 75] on p "Share Onboarding Link" at bounding box center [195, 81] width 83 height 12
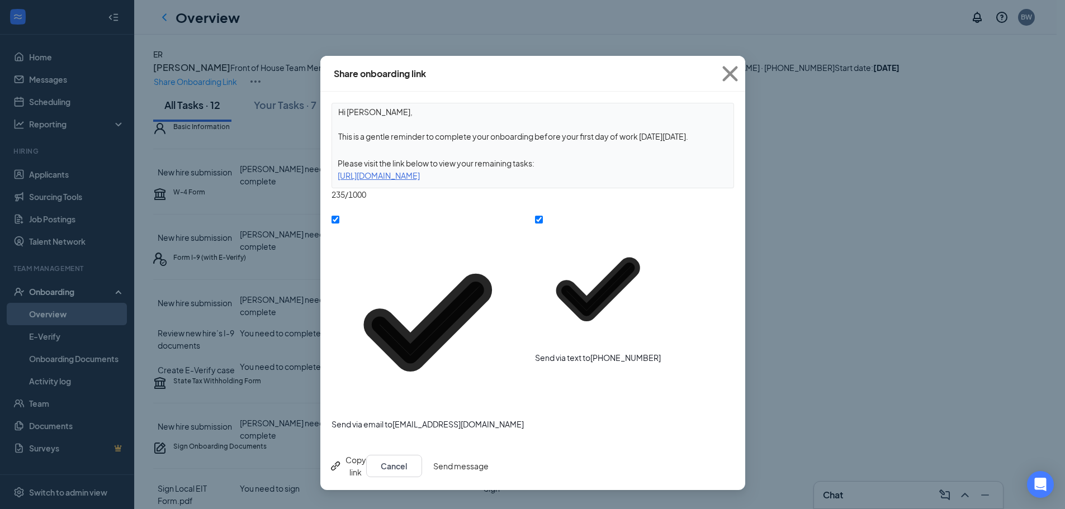
drag, startPoint x: 630, startPoint y: 178, endPoint x: 337, endPoint y: 180, distance: 292.9
click at [337, 180] on div "https://www.workstream.us/j/onboarding/44499e38/employee?locale=en" at bounding box center [532, 175] width 401 height 12
copy div "https://www.workstream.us/j/onboarding/44499e38/employee?locale=en"
click at [422, 455] on button "Cancel" at bounding box center [394, 466] width 56 height 22
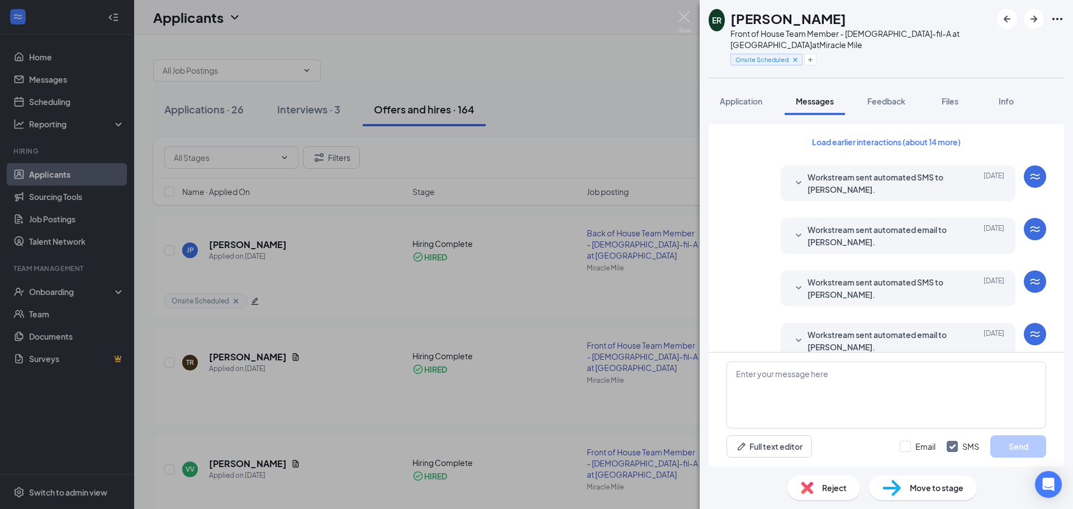
scroll to position [208, 0]
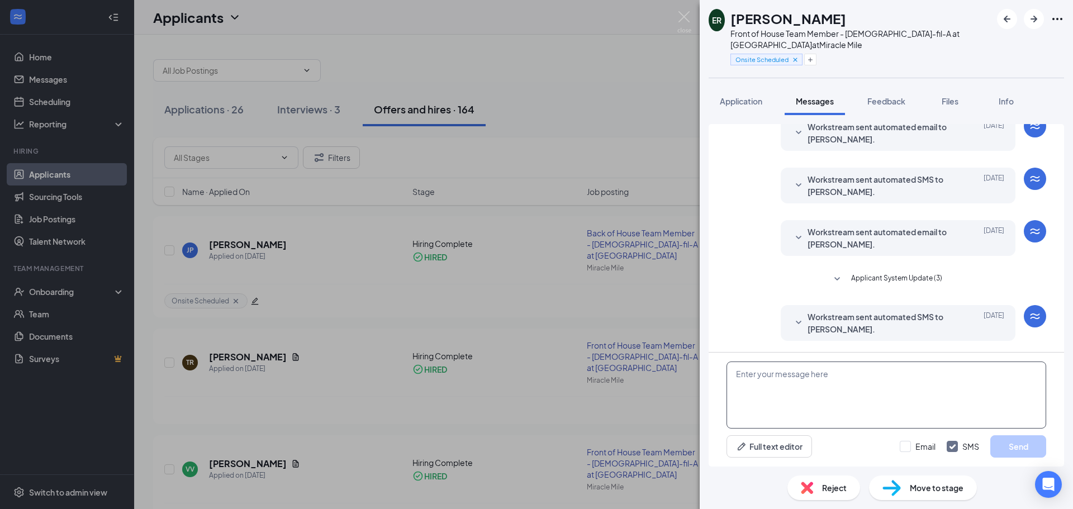
click at [793, 372] on textarea at bounding box center [887, 395] width 320 height 67
paste textarea "[URL][DOMAIN_NAME]"
click at [730, 372] on textarea "https://www.workstream.us/j/onboarding/44499e38/employee?locale=en" at bounding box center [887, 395] width 320 height 67
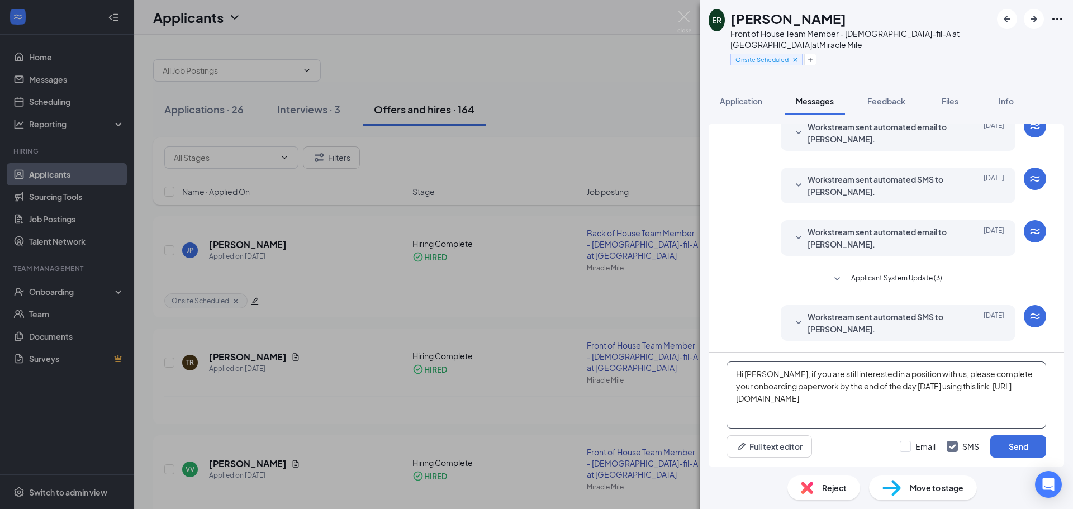
click at [1023, 396] on textarea "Hi Elijah, if you are still interested in a position with us, please complete y…" at bounding box center [887, 395] width 320 height 67
type textarea "Hi Elijah, if you are still interested in a position with us, please complete y…"
click at [905, 446] on input "Email" at bounding box center [918, 446] width 36 height 11
checkbox input "true"
click at [1021, 445] on button "Send" at bounding box center [1018, 446] width 56 height 22
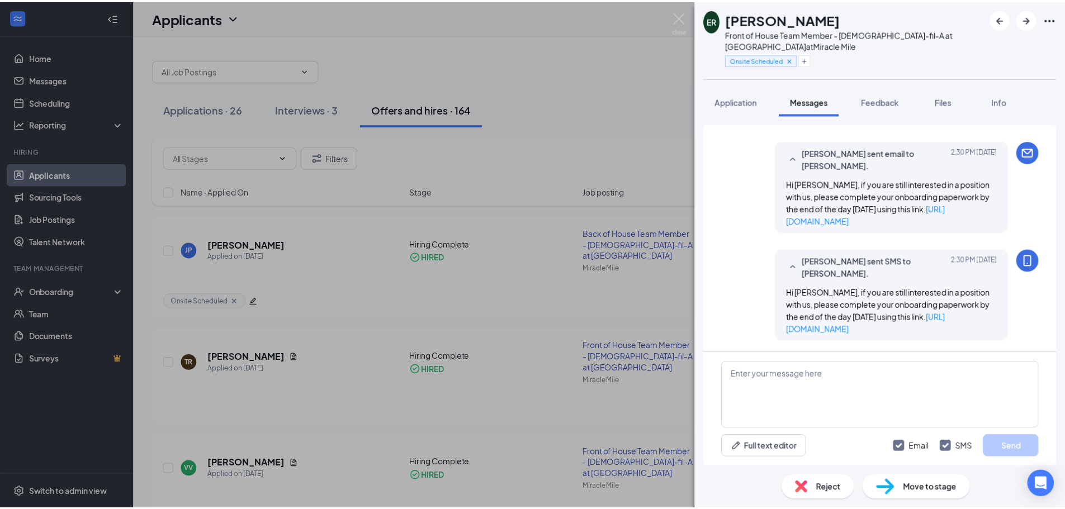
scroll to position [449, 0]
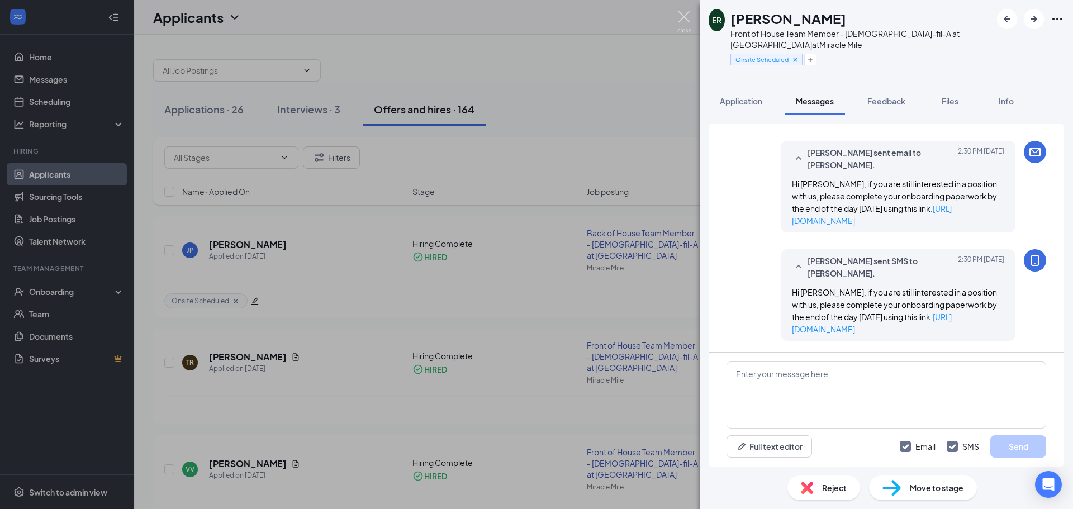
click at [682, 17] on img at bounding box center [684, 22] width 14 height 22
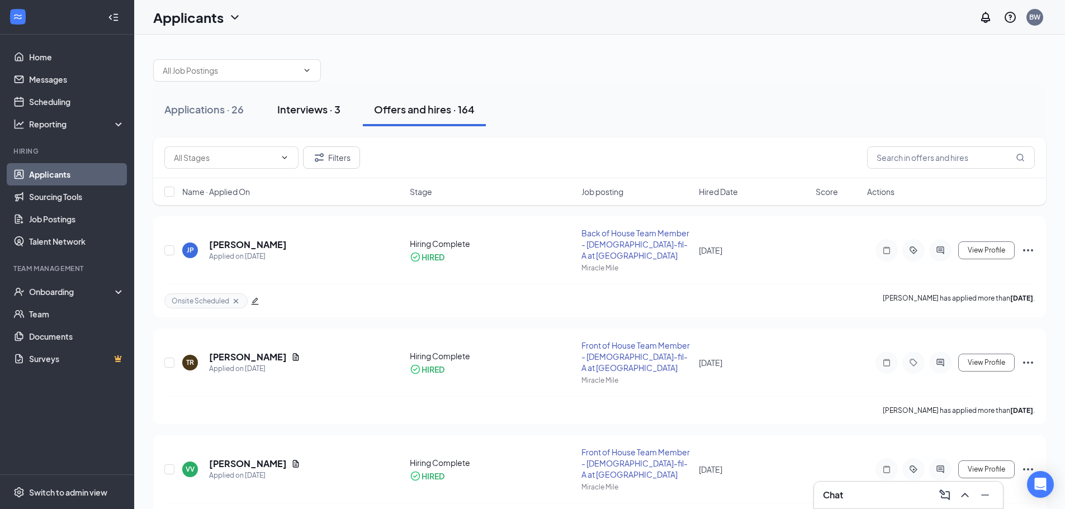
click at [349, 116] on button "Interviews · 3" at bounding box center [309, 110] width 86 height 34
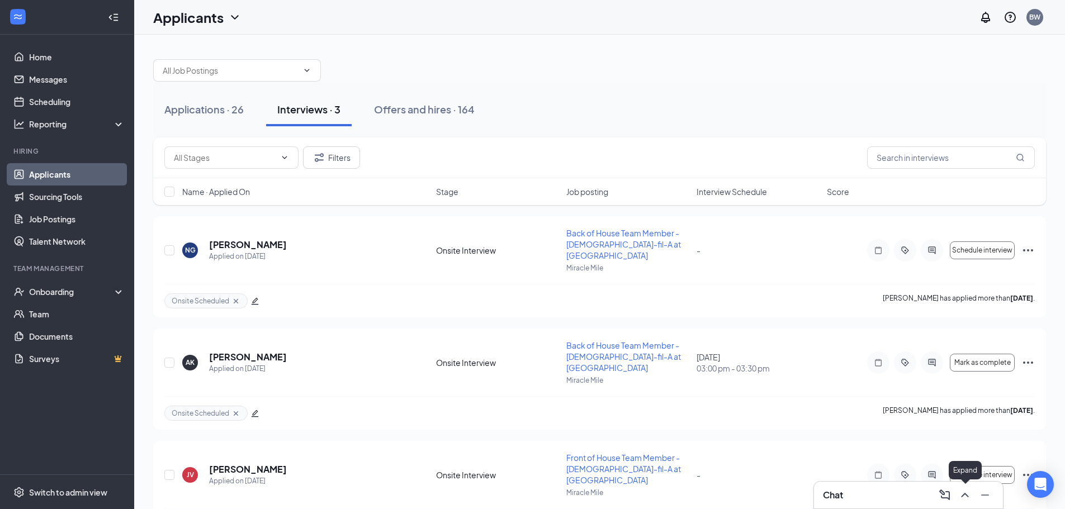
click at [965, 495] on icon "ChevronUp" at bounding box center [964, 495] width 13 height 13
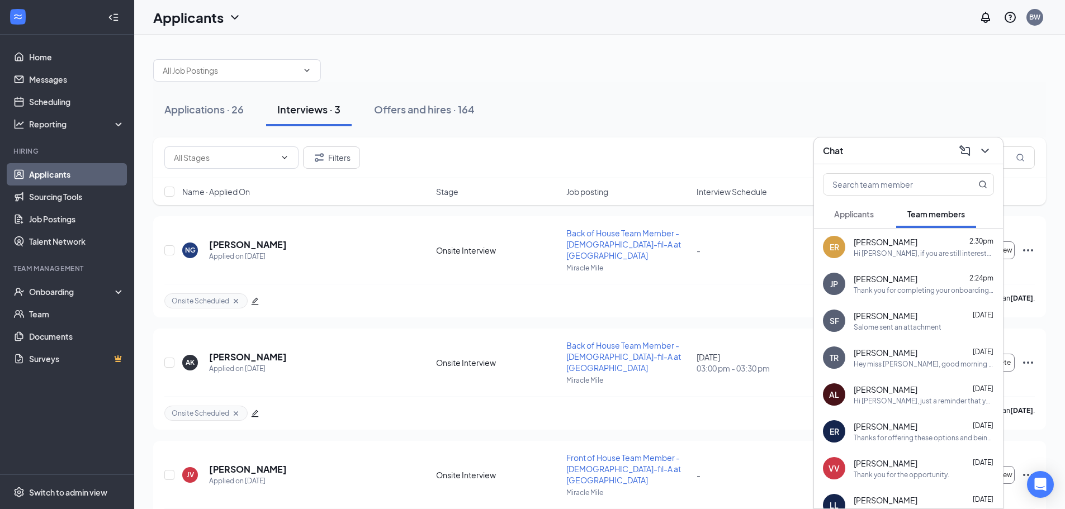
click at [888, 433] on div "Thanks for offering these options and being flexible. I think it would be best …" at bounding box center [924, 438] width 140 height 10
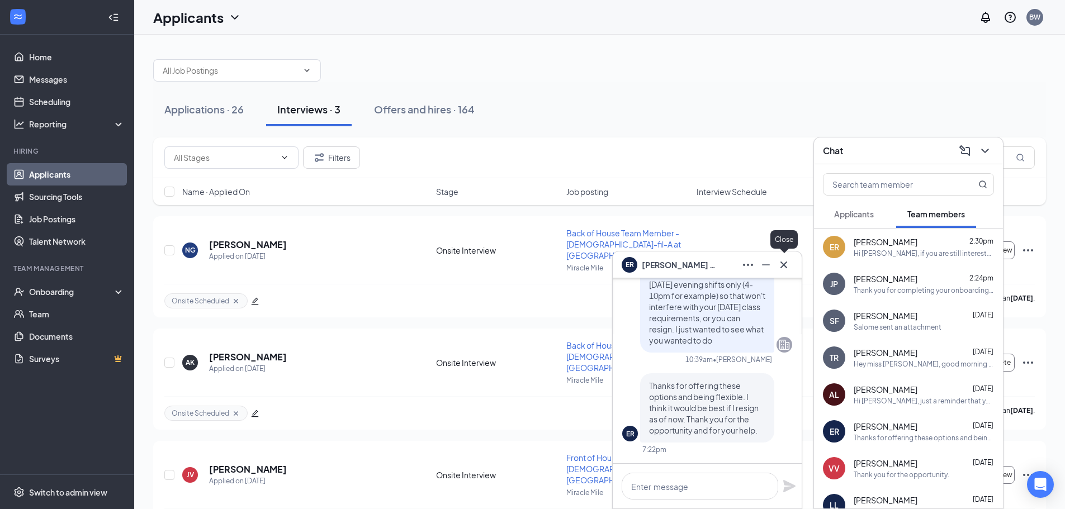
click at [779, 267] on icon "Cross" at bounding box center [783, 264] width 13 height 13
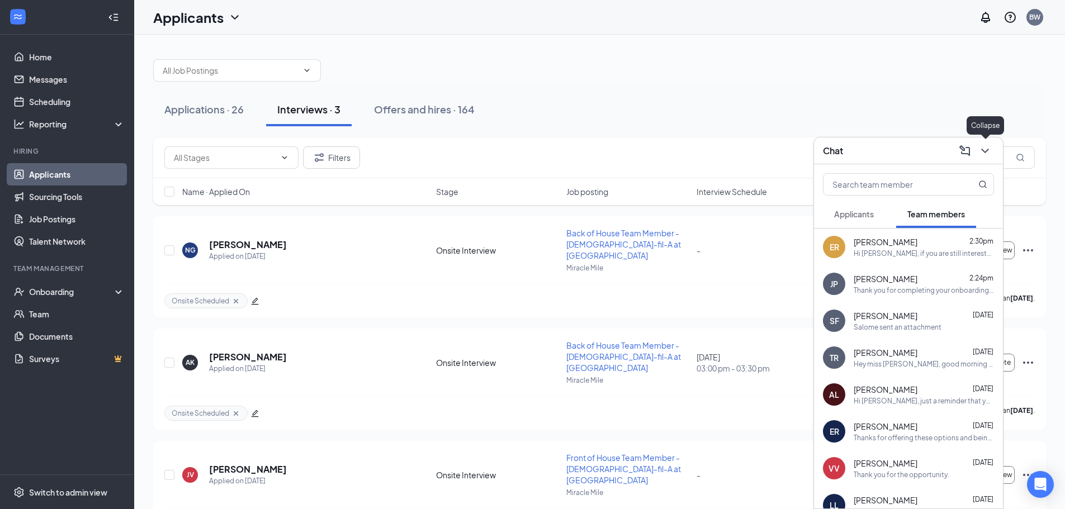
click at [985, 145] on icon "ChevronDown" at bounding box center [984, 150] width 13 height 13
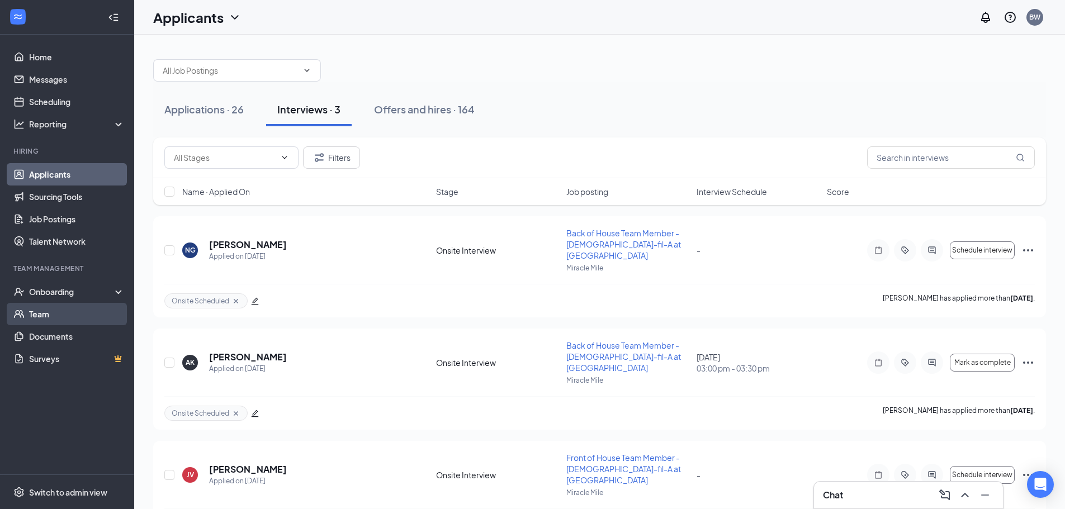
click at [54, 319] on link "Team" at bounding box center [77, 314] width 96 height 22
